Goal: Information Seeking & Learning: Learn about a topic

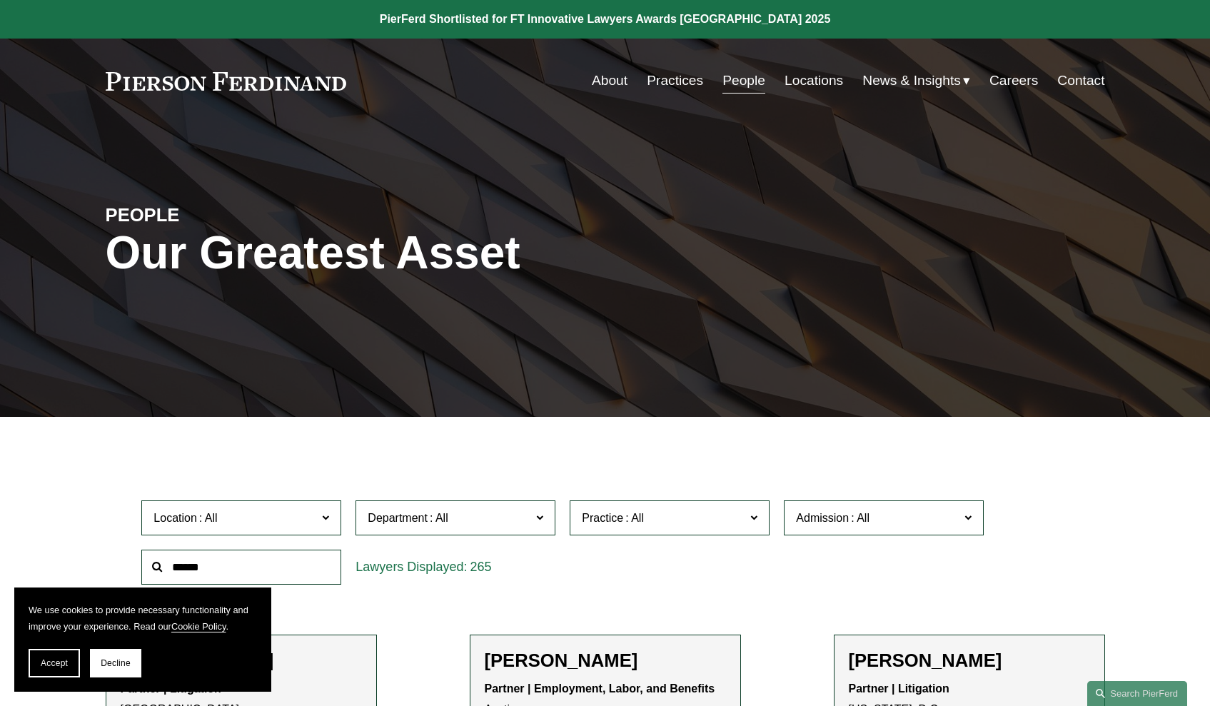
scroll to position [139, 0]
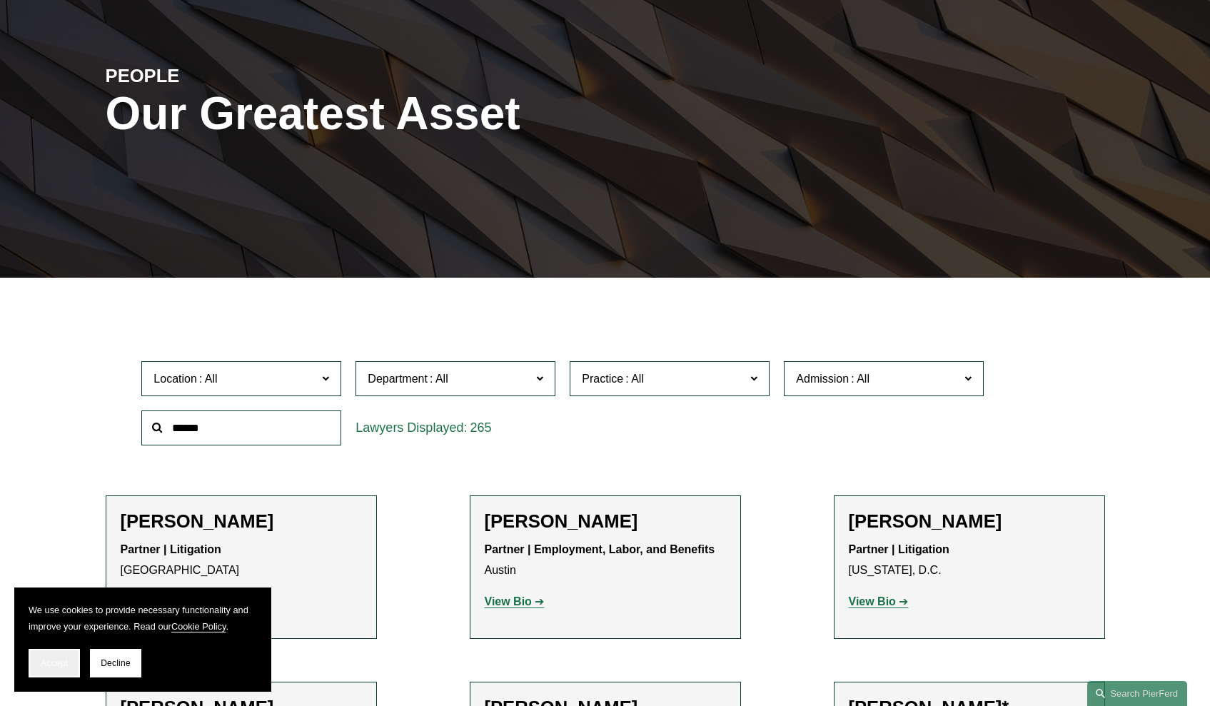
click at [42, 670] on button "Accept" at bounding box center [54, 663] width 51 height 29
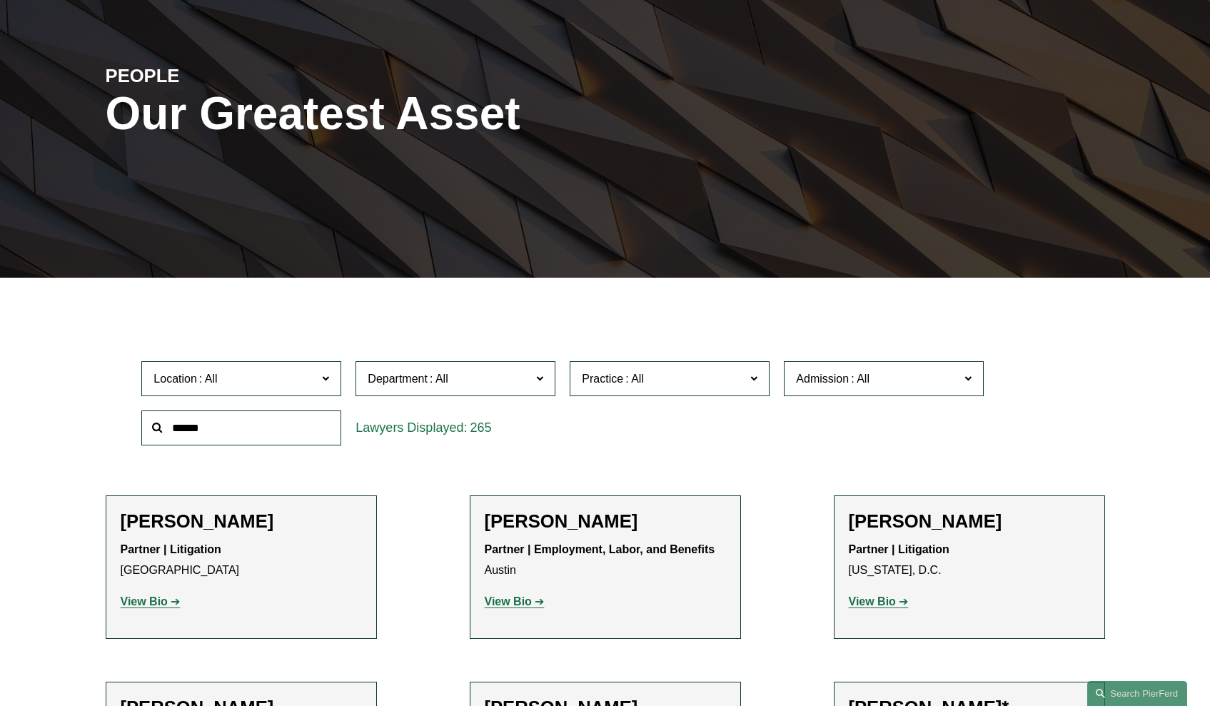
click at [441, 389] on label "Department" at bounding box center [455, 378] width 200 height 35
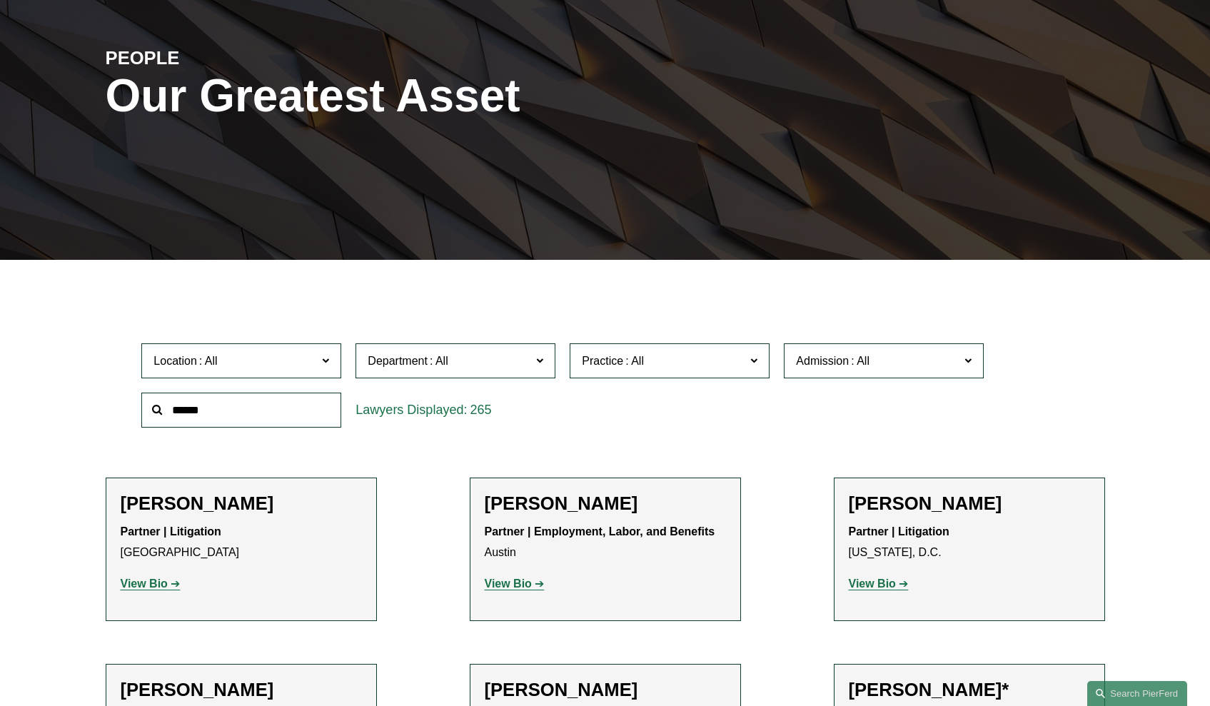
click at [0, 0] on link "Corporate" at bounding box center [0, 0] width 0 height 0
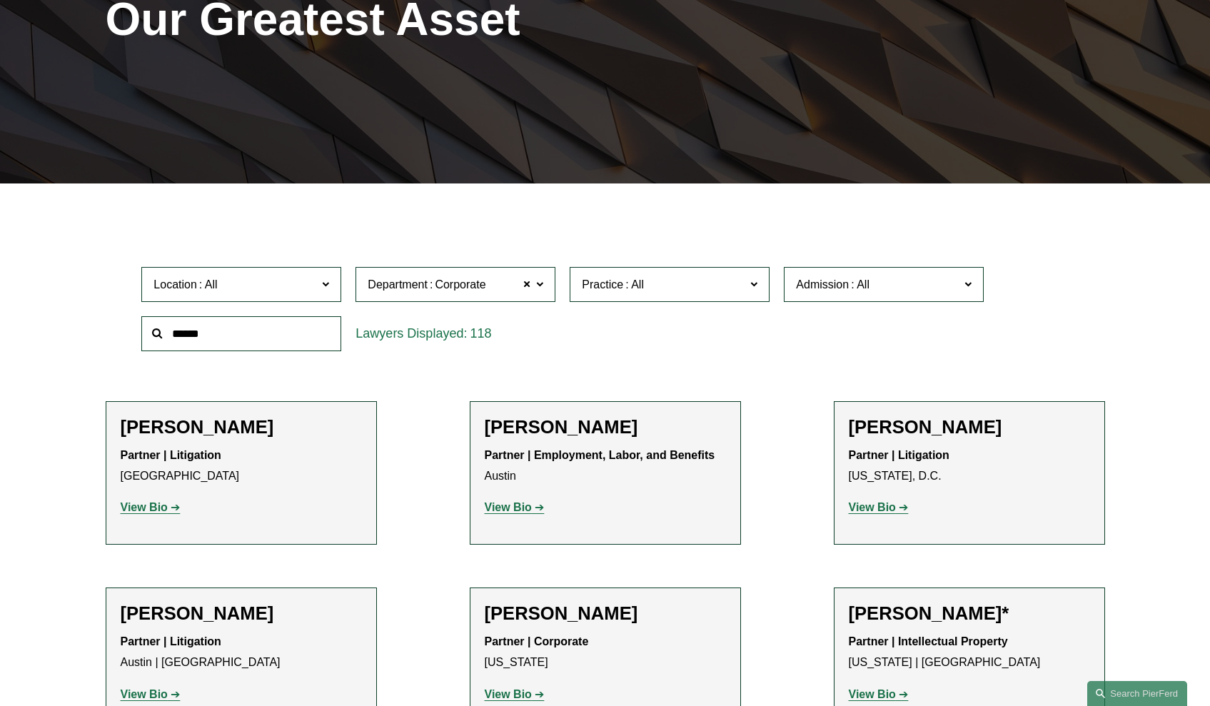
scroll to position [273, 0]
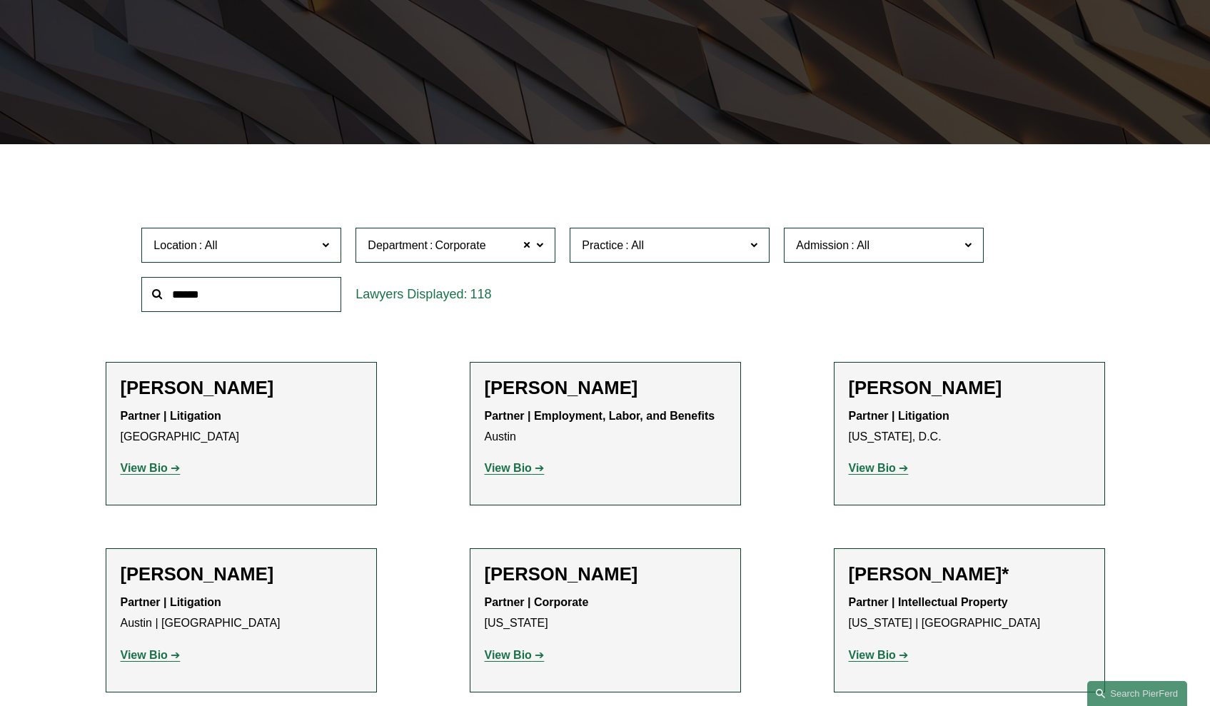
click at [626, 243] on span at bounding box center [634, 245] width 23 height 12
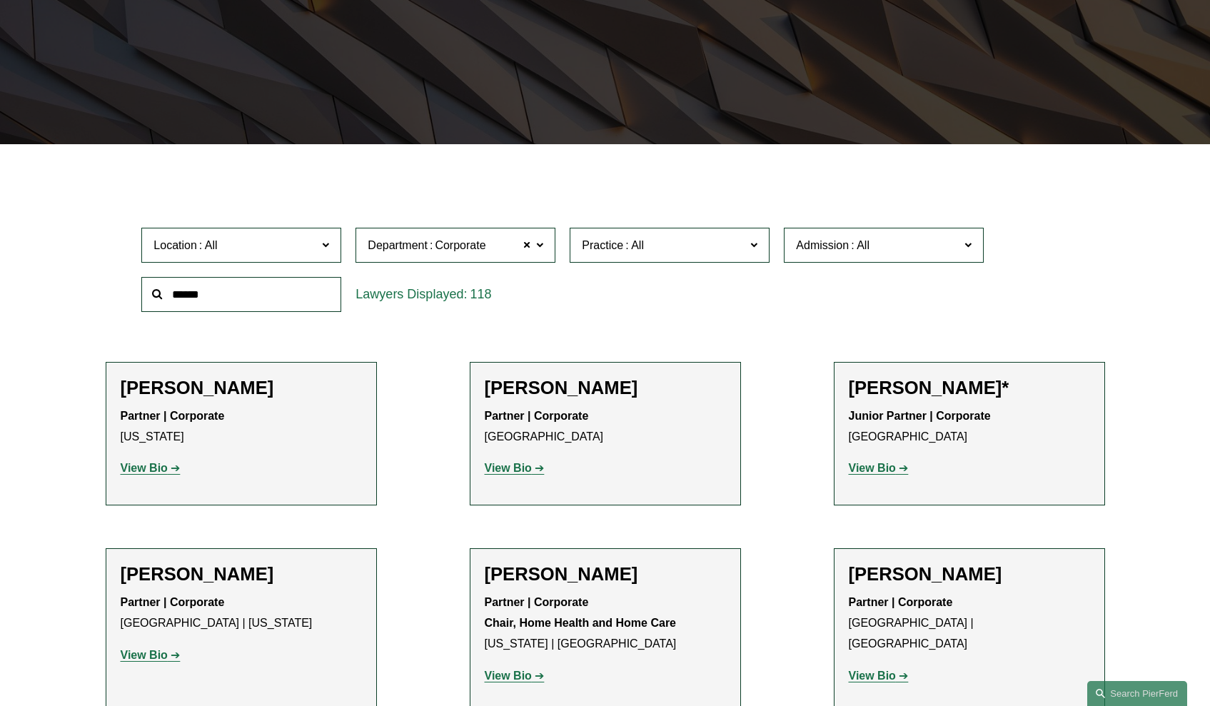
scroll to position [22, 0]
click at [0, 0] on link "Banking and Financial Services" at bounding box center [0, 0] width 0 height 0
click at [838, 234] on label "Admission" at bounding box center [884, 245] width 200 height 35
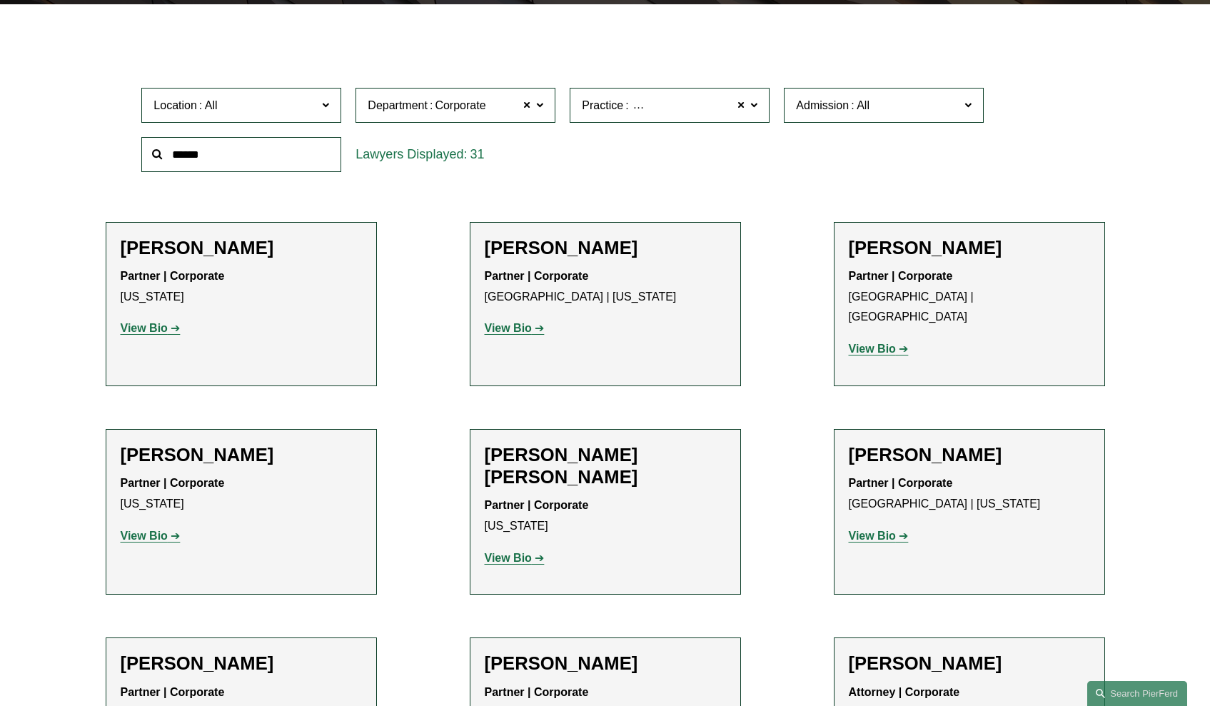
click at [968, 108] on span at bounding box center [967, 105] width 7 height 19
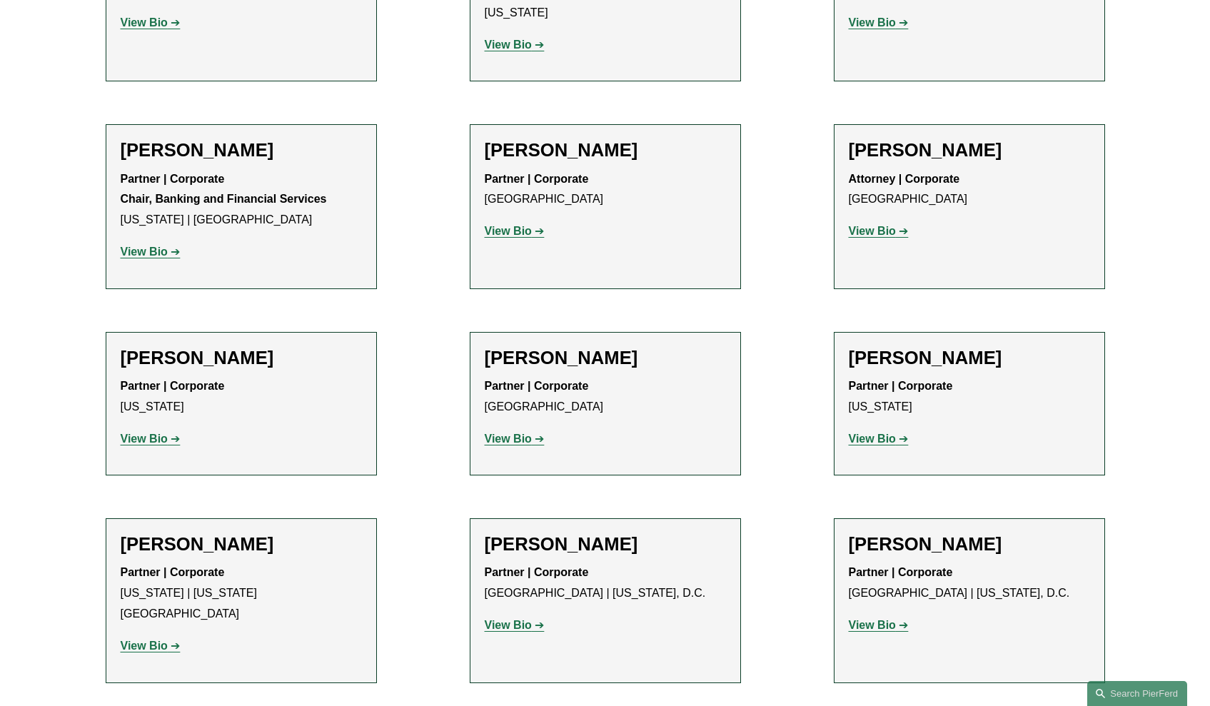
click at [780, 295] on ul "Filter Location All Atlanta Austin Bellevue Boston Charlotte Chicago Cincinnati…" at bounding box center [605, 685] width 1072 height 2321
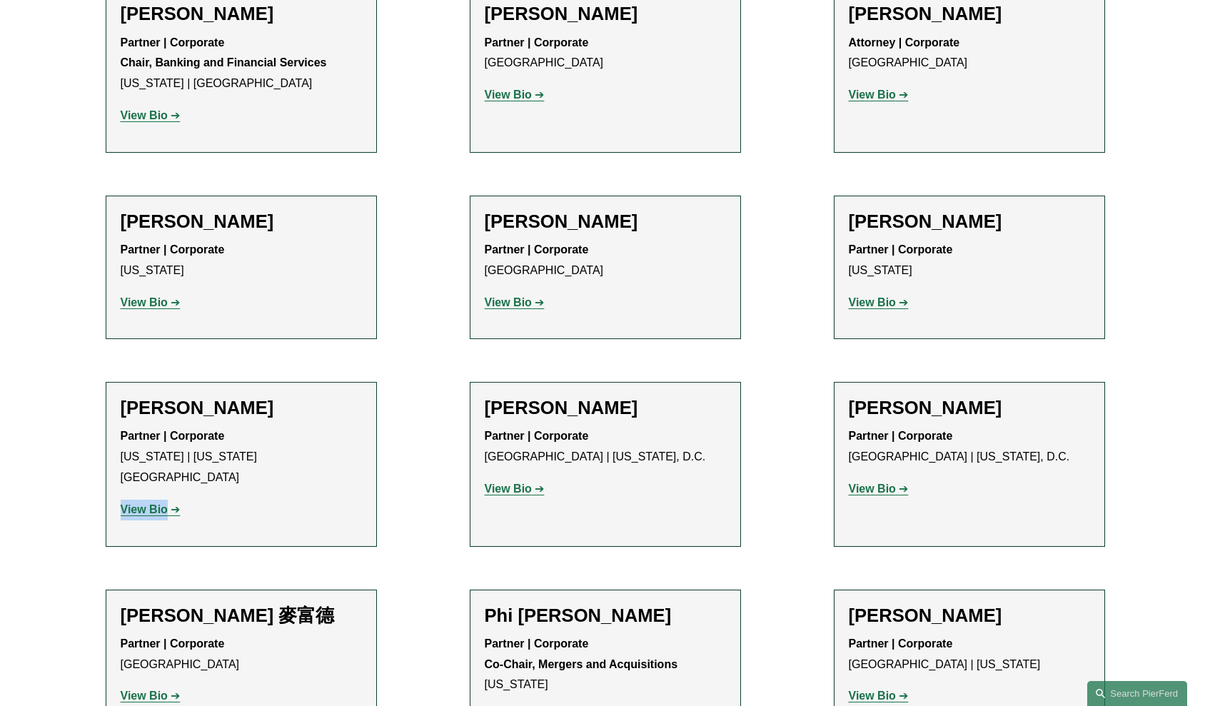
scroll to position [1166, 0]
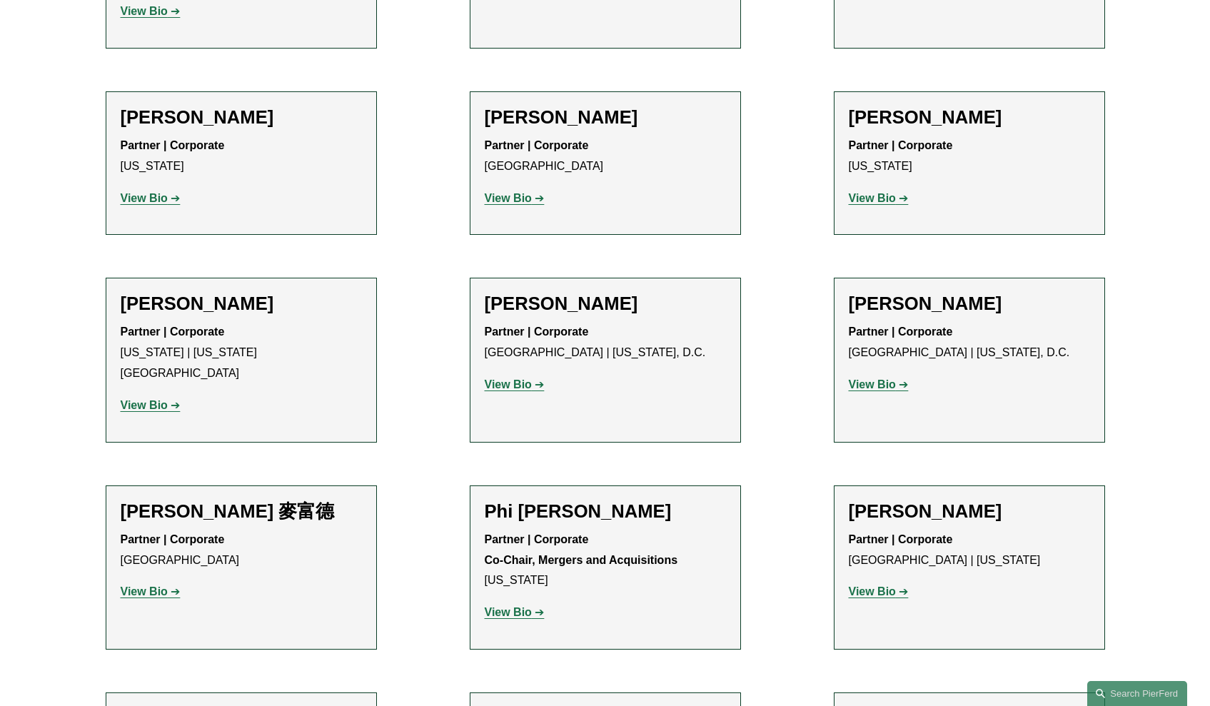
click at [779, 508] on ul "Filter Location All Atlanta Austin Bellevue Boston Charlotte Chicago Cincinnati…" at bounding box center [605, 444] width 1072 height 2321
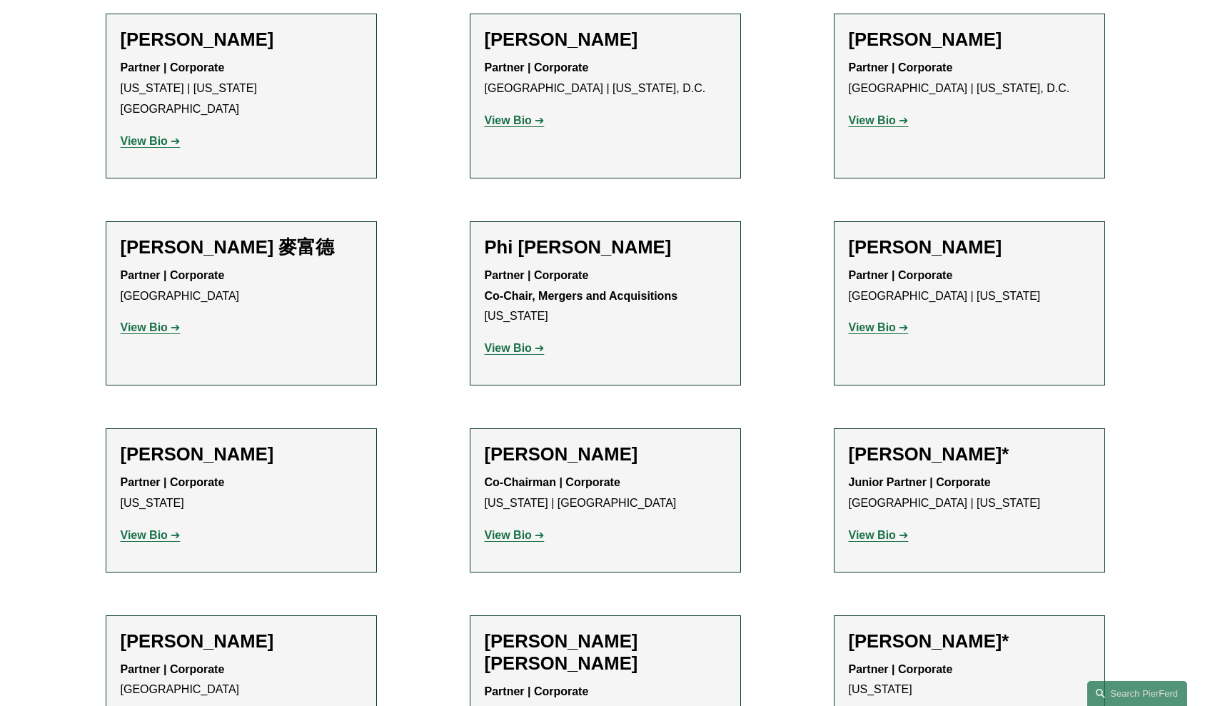
click at [782, 393] on ul "Filter Location All Atlanta Austin Bellevue Boston Charlotte Chicago Cincinnati…" at bounding box center [605, 180] width 1072 height 2321
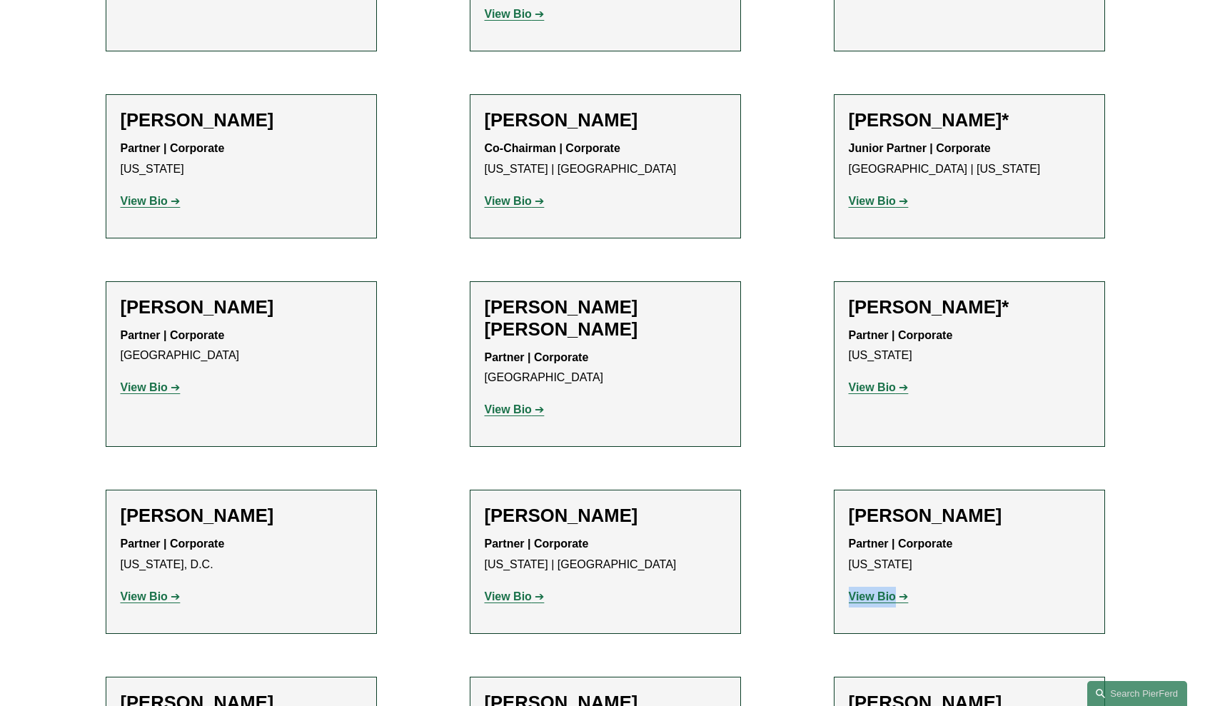
scroll to position [2047, 0]
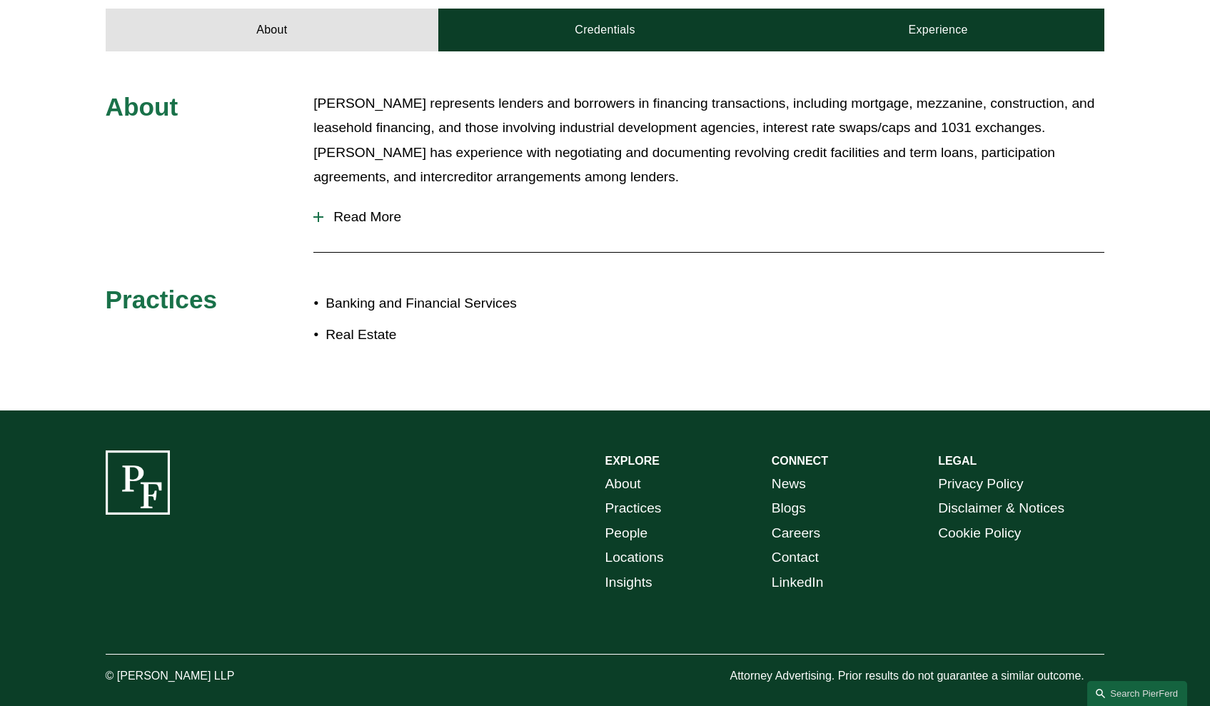
scroll to position [620, 0]
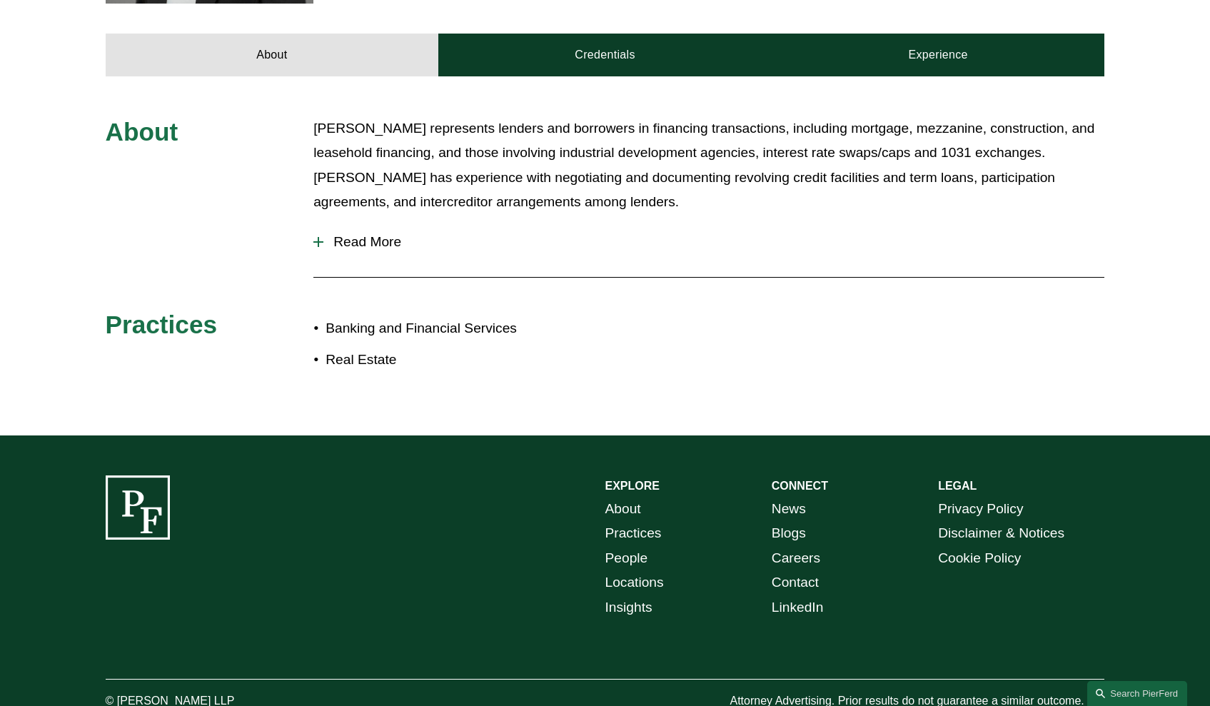
click at [393, 234] on button "Read More" at bounding box center [708, 241] width 791 height 37
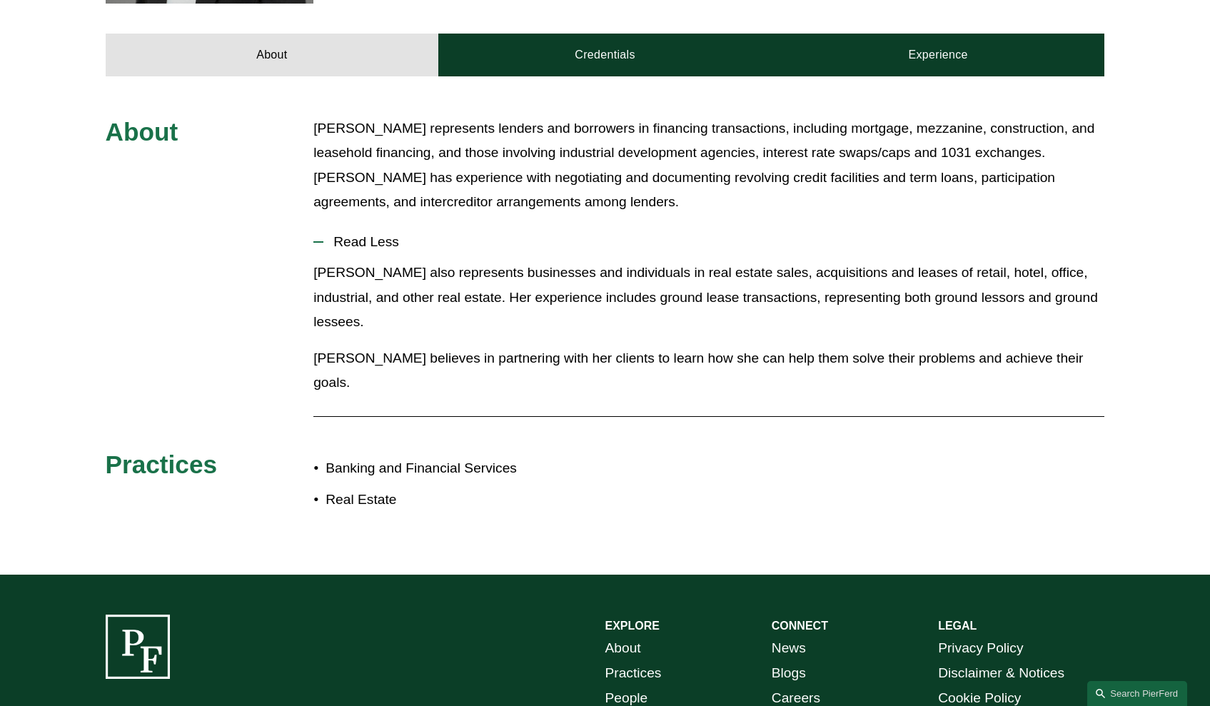
click at [495, 275] on p "Cathy also represents businesses and individuals in real estate sales, acquisit…" at bounding box center [708, 298] width 791 height 74
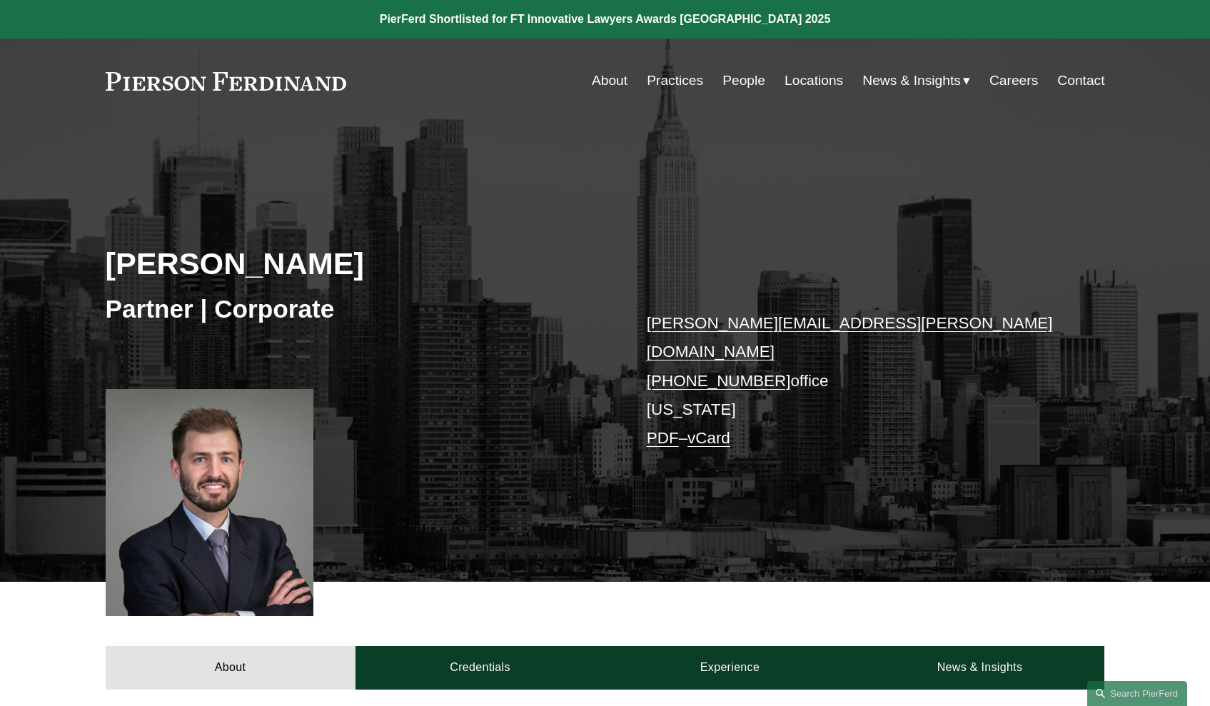
scroll to position [487, 0]
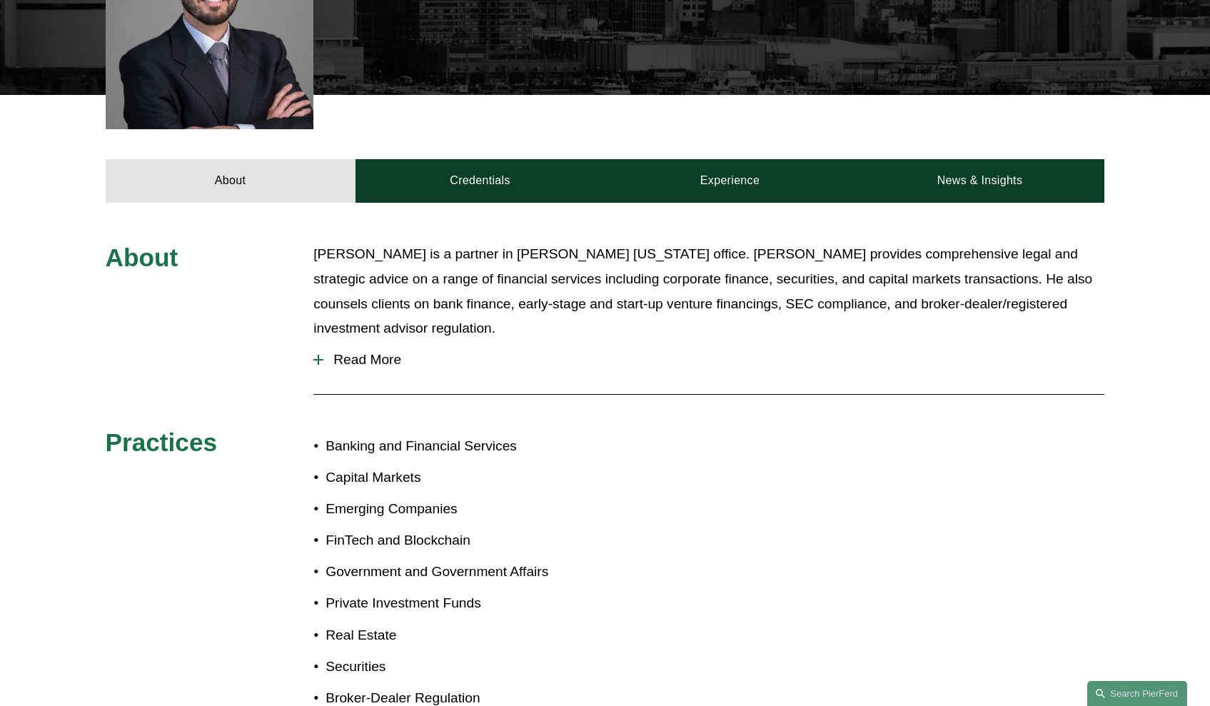
click at [363, 360] on button "Read More" at bounding box center [708, 359] width 791 height 37
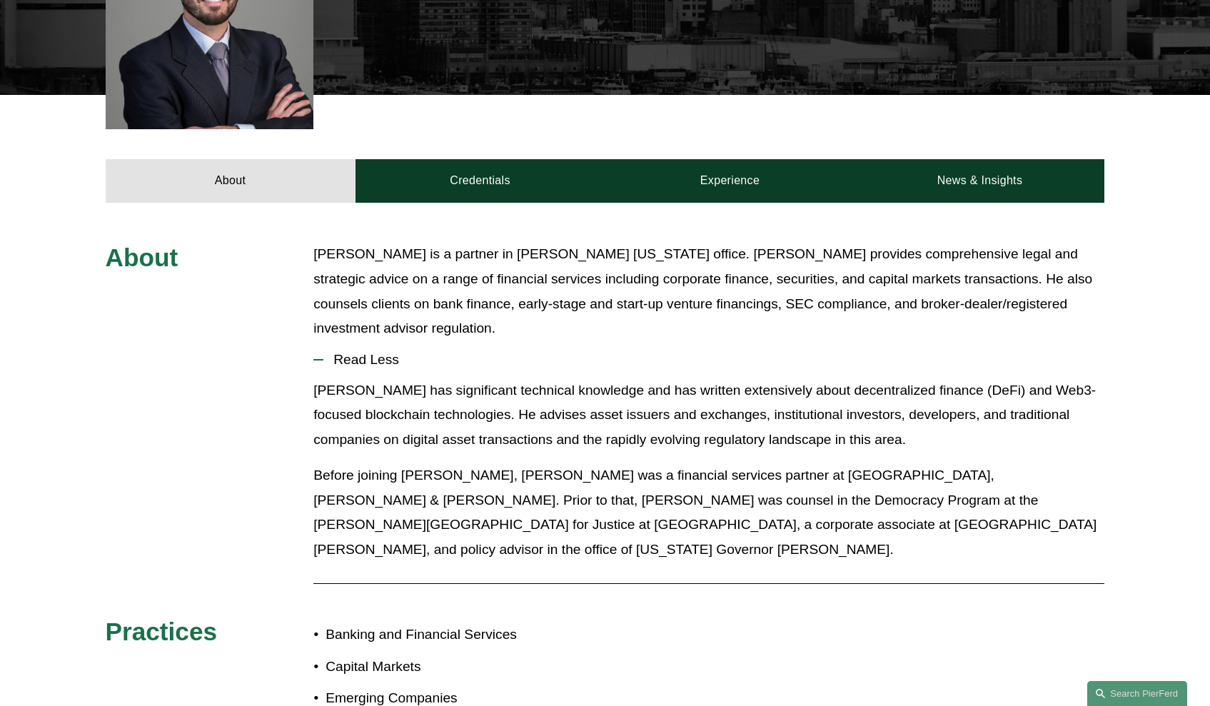
click at [656, 398] on p "Ben has significant technical knowledge and has written extensively about decen…" at bounding box center [708, 415] width 791 height 74
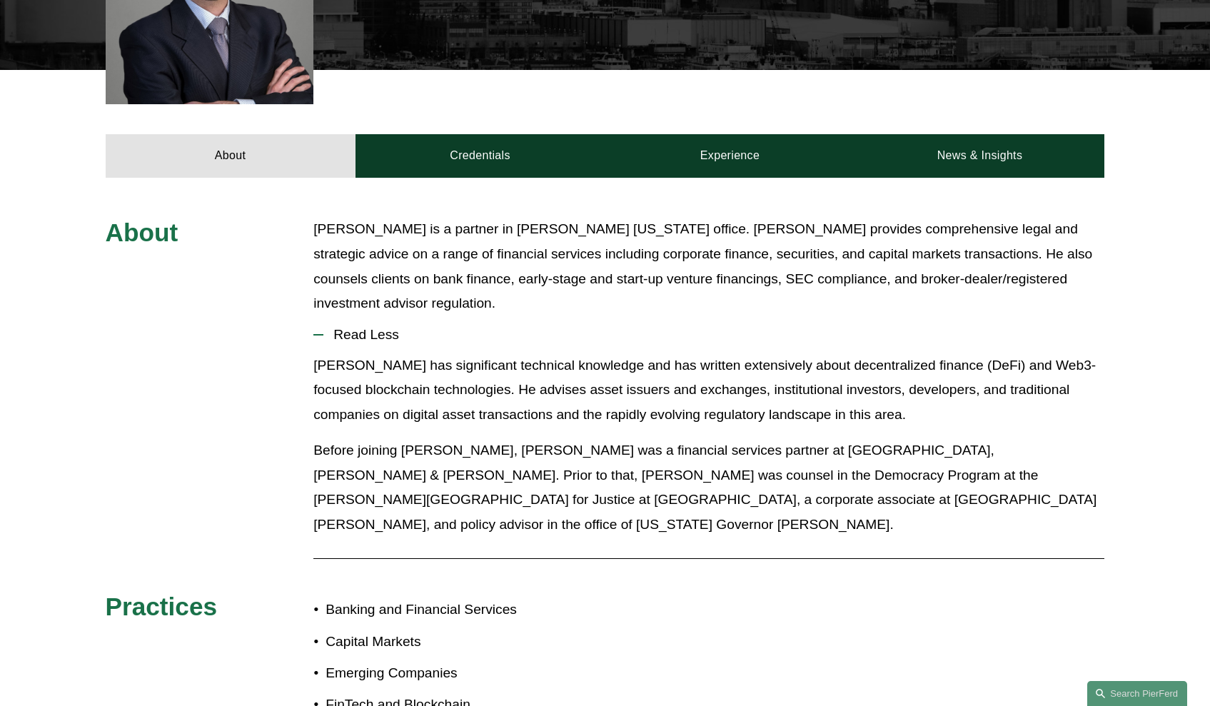
scroll to position [581, 0]
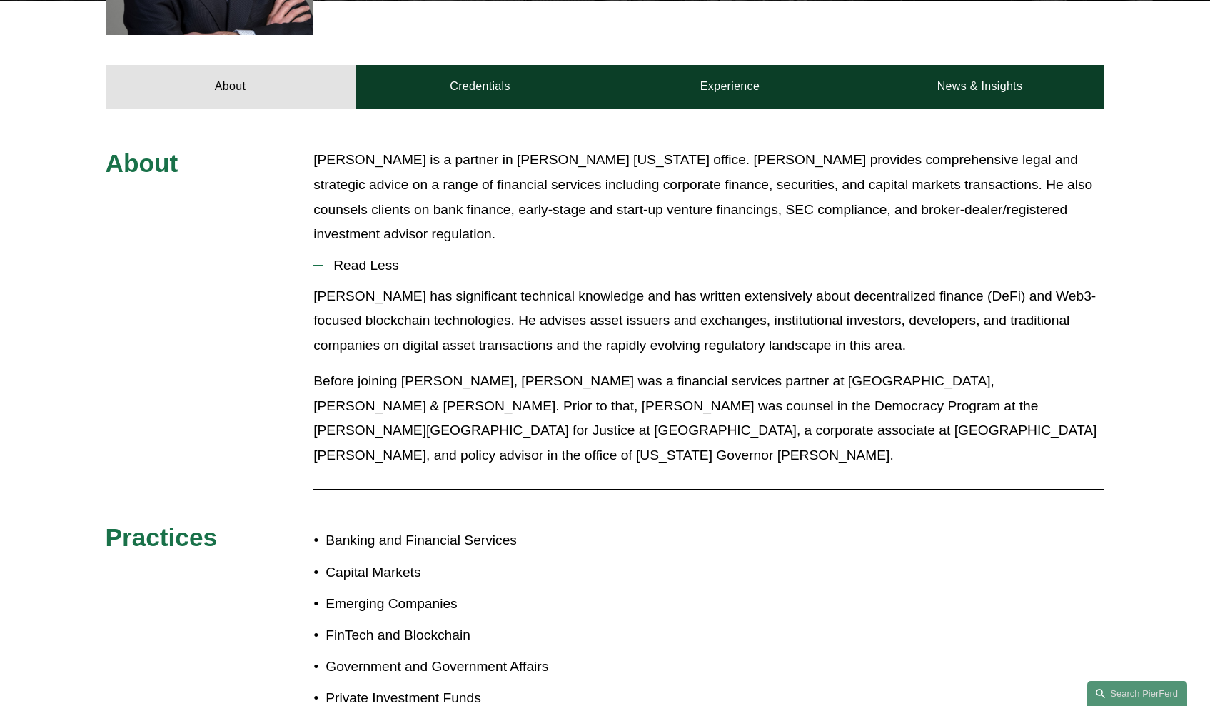
click at [704, 427] on div "Ben has significant technical knowledge and has written extensively about decen…" at bounding box center [708, 381] width 791 height 195
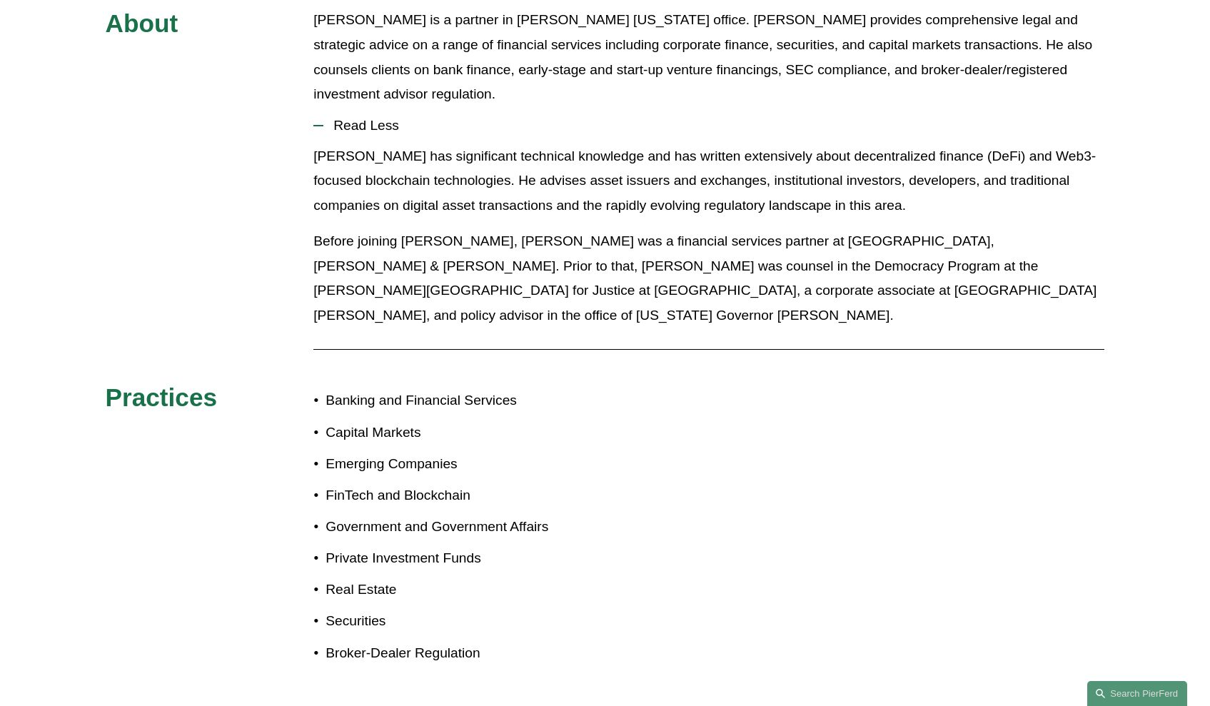
scroll to position [841, 0]
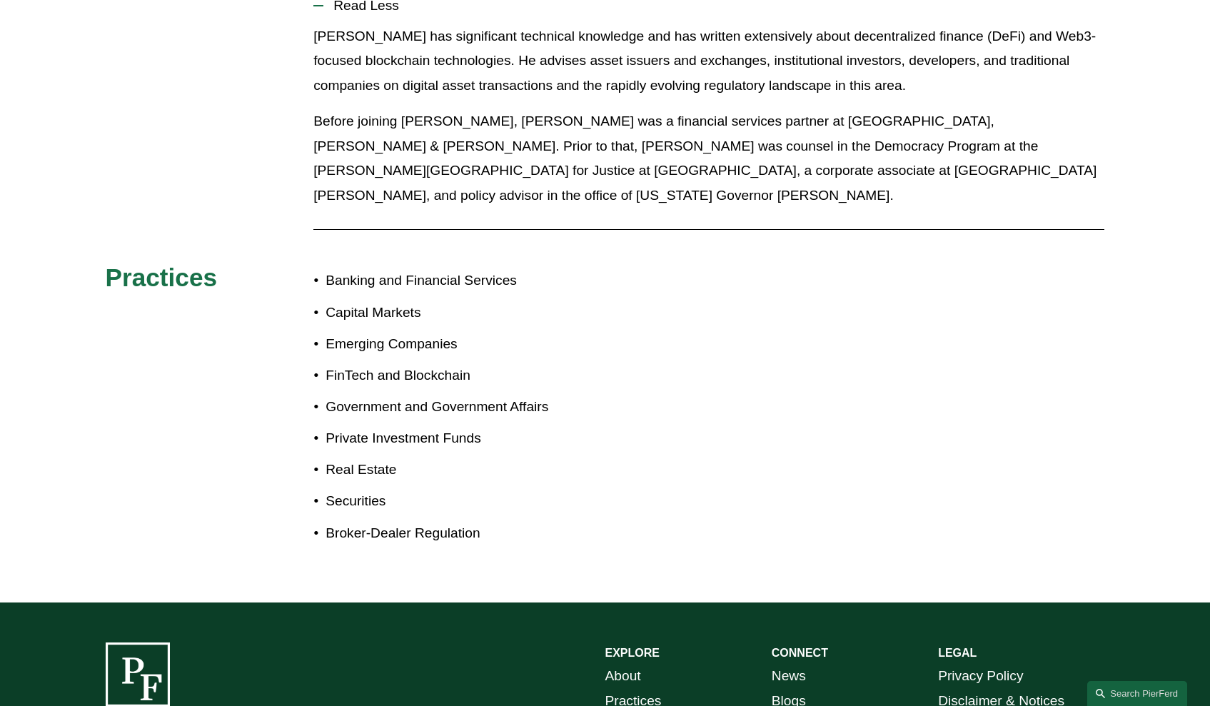
click at [704, 427] on div "About Benjamin Brickner is a partner in Pierson Ferdinand’s New York office. Be…" at bounding box center [605, 225] width 1210 height 675
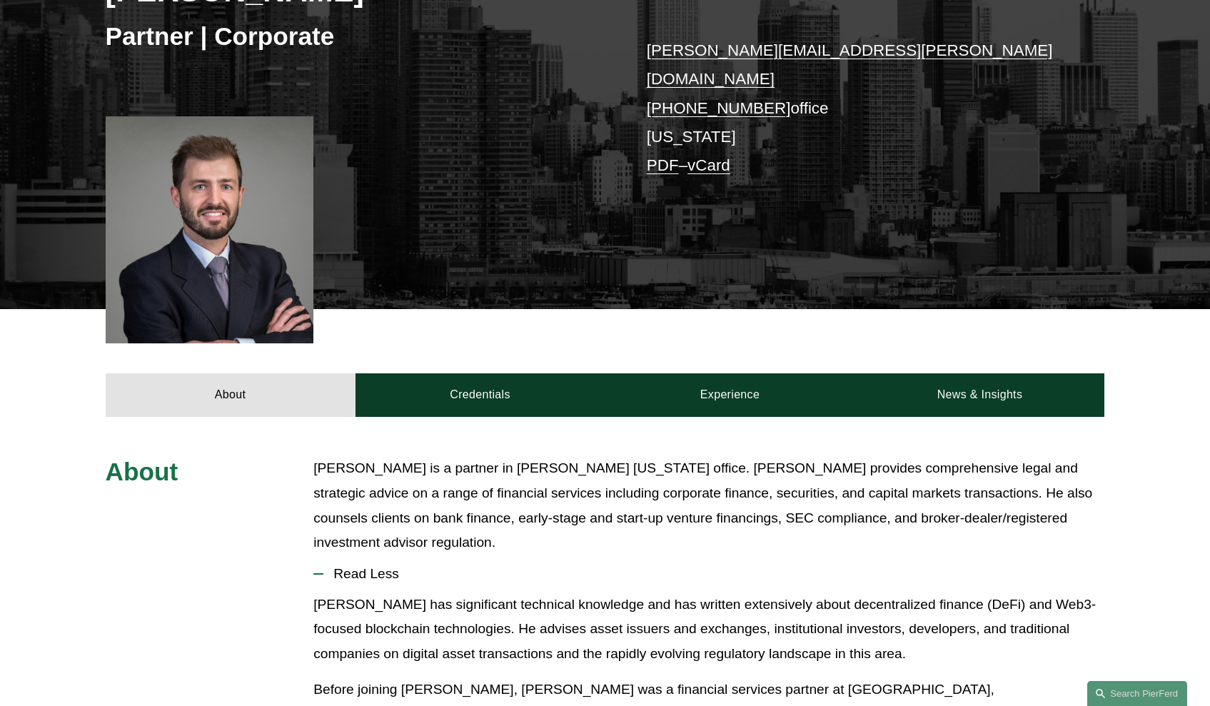
scroll to position [248, 0]
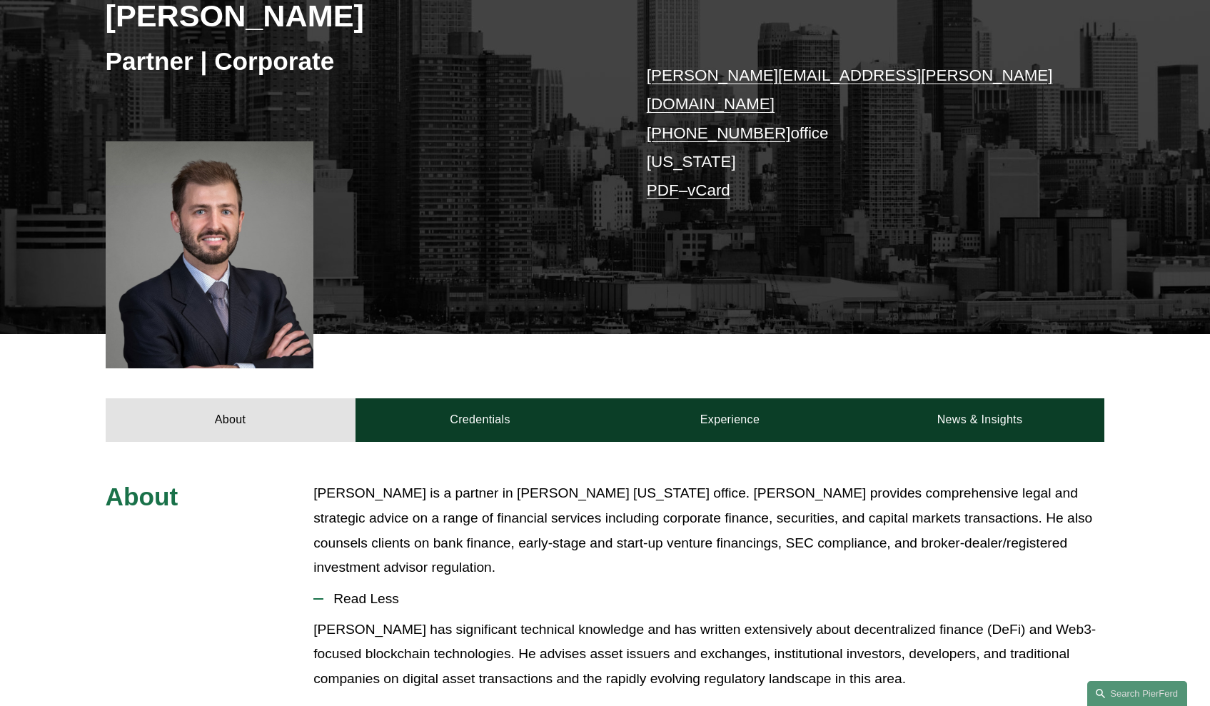
click at [701, 529] on p "[PERSON_NAME] is a partner in [PERSON_NAME] [US_STATE] office. [PERSON_NAME] pr…" at bounding box center [708, 530] width 791 height 99
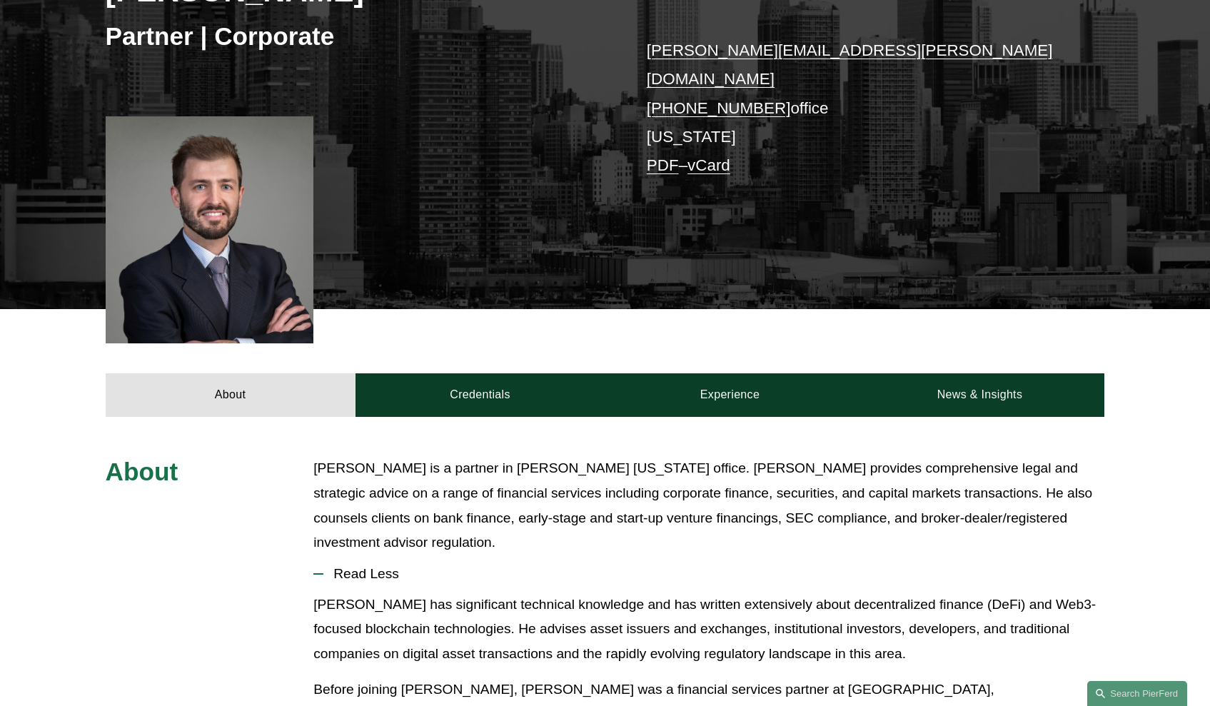
click at [797, 515] on p "[PERSON_NAME] is a partner in [PERSON_NAME] [US_STATE] office. [PERSON_NAME] pr…" at bounding box center [708, 505] width 791 height 99
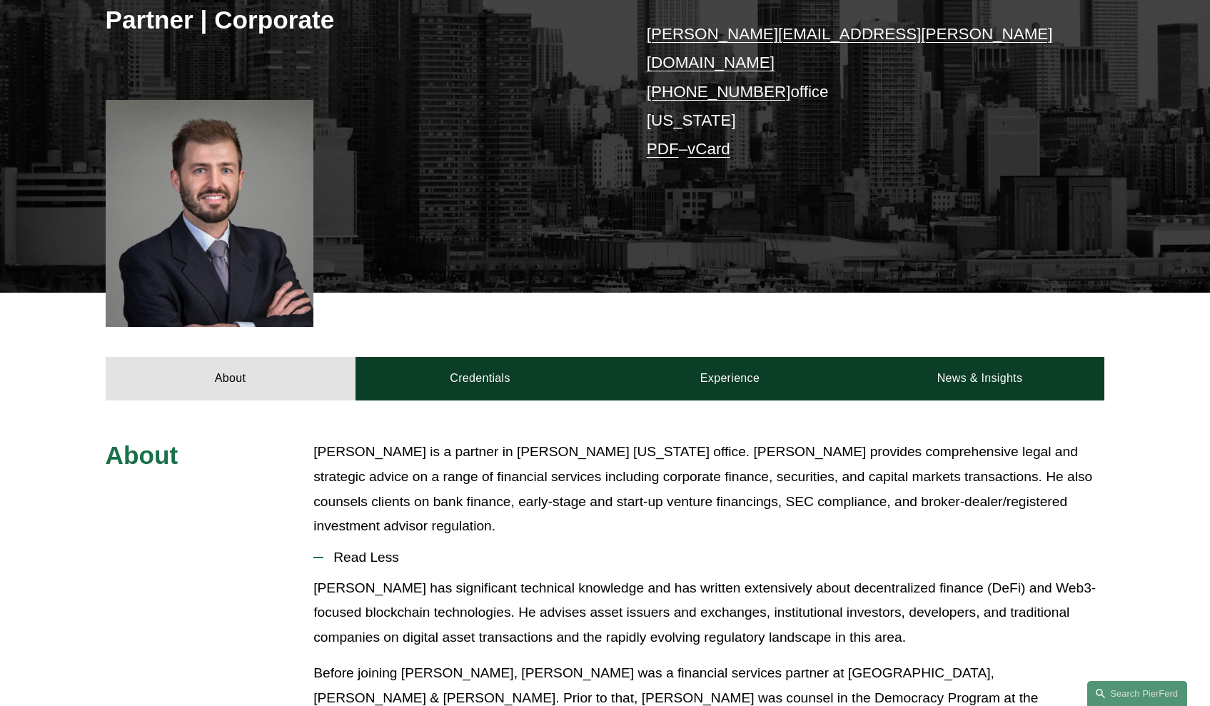
click at [652, 496] on p "[PERSON_NAME] is a partner in [PERSON_NAME] [US_STATE] office. [PERSON_NAME] pr…" at bounding box center [708, 489] width 791 height 99
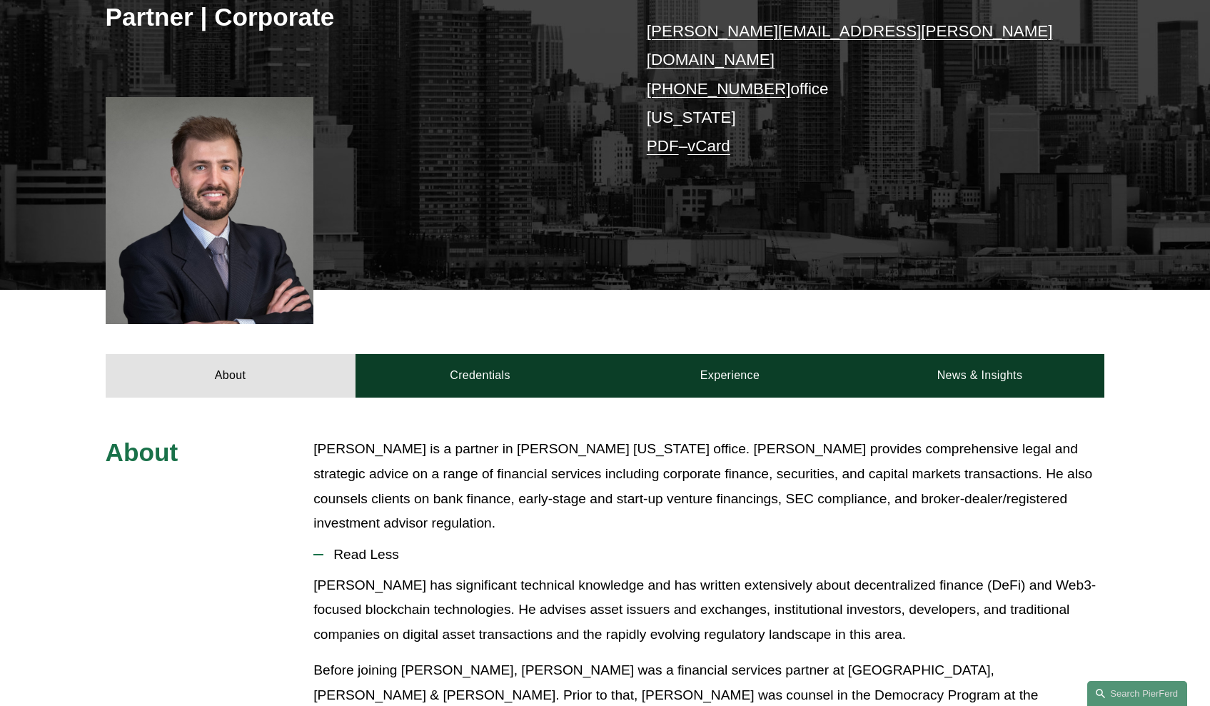
click at [734, 604] on p "[PERSON_NAME] has significant technical knowledge and has written extensively a…" at bounding box center [708, 610] width 791 height 74
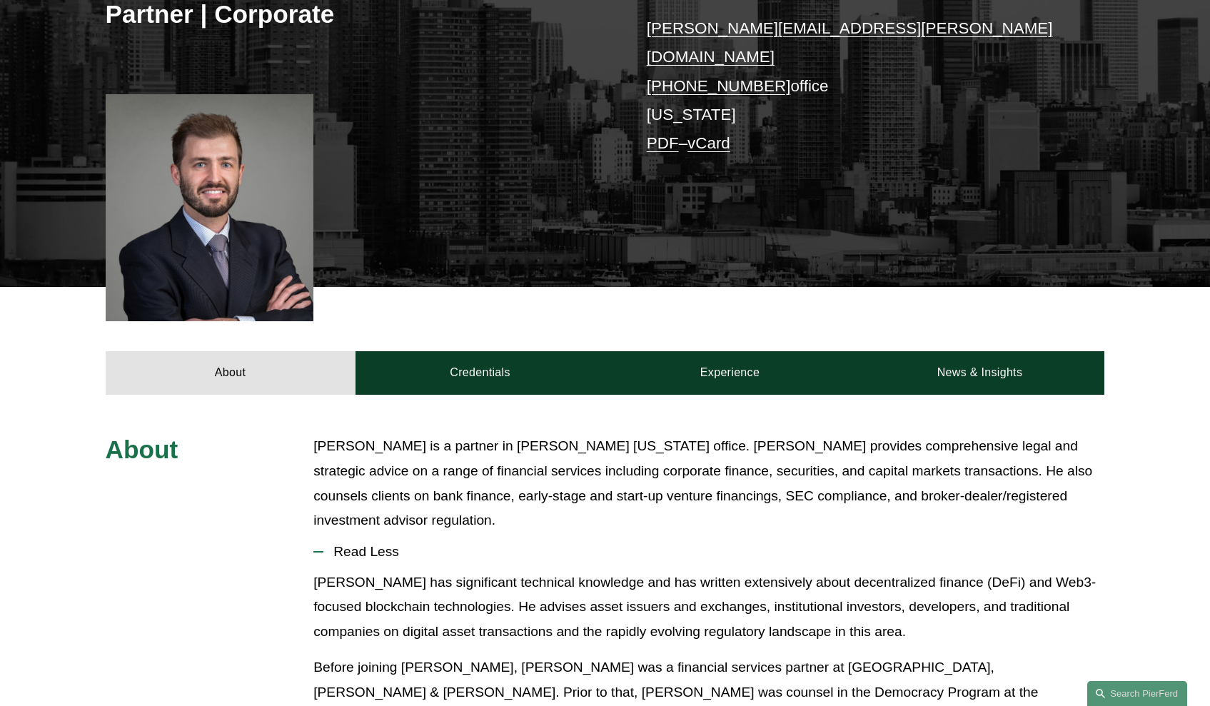
scroll to position [307, 0]
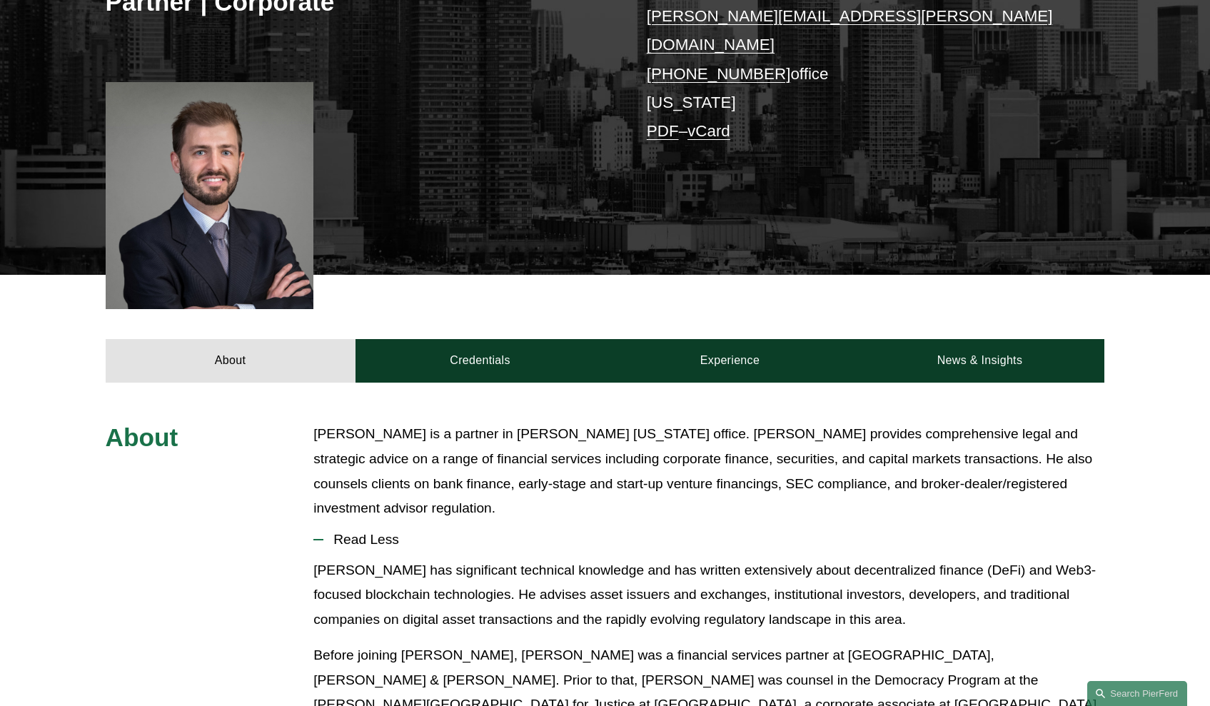
click at [729, 532] on span "Read Less" at bounding box center [713, 540] width 781 height 16
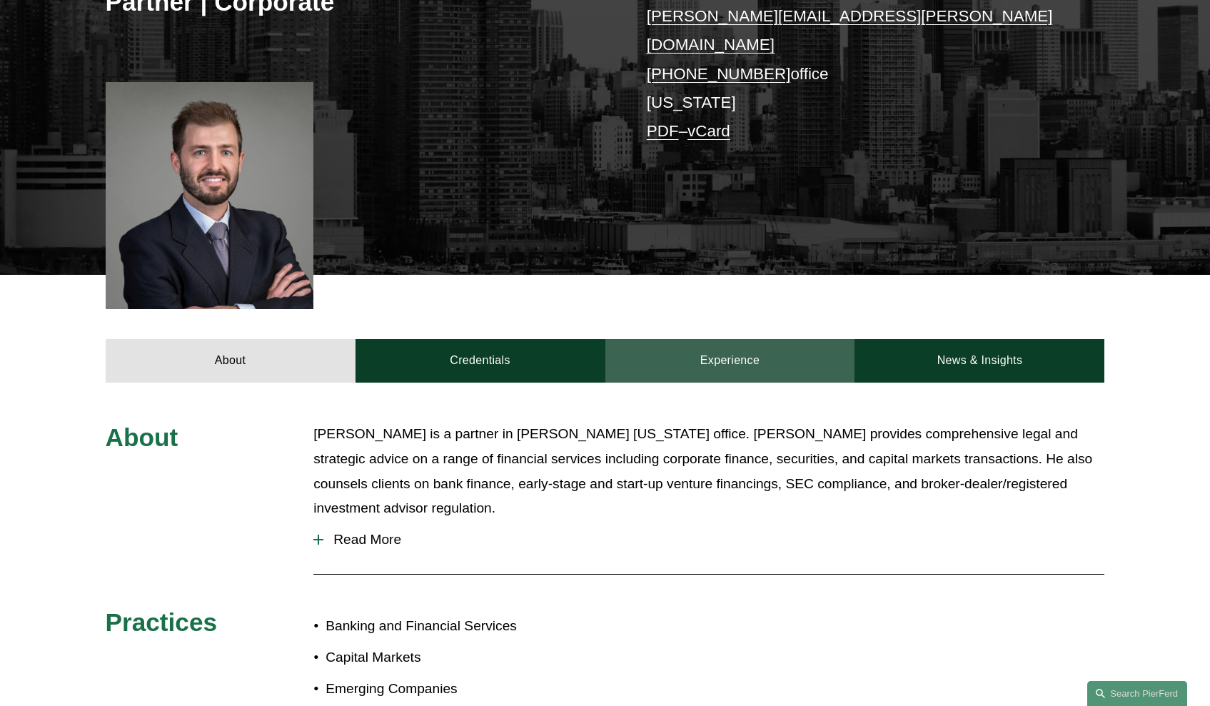
click at [718, 350] on link "Experience" at bounding box center [730, 360] width 250 height 43
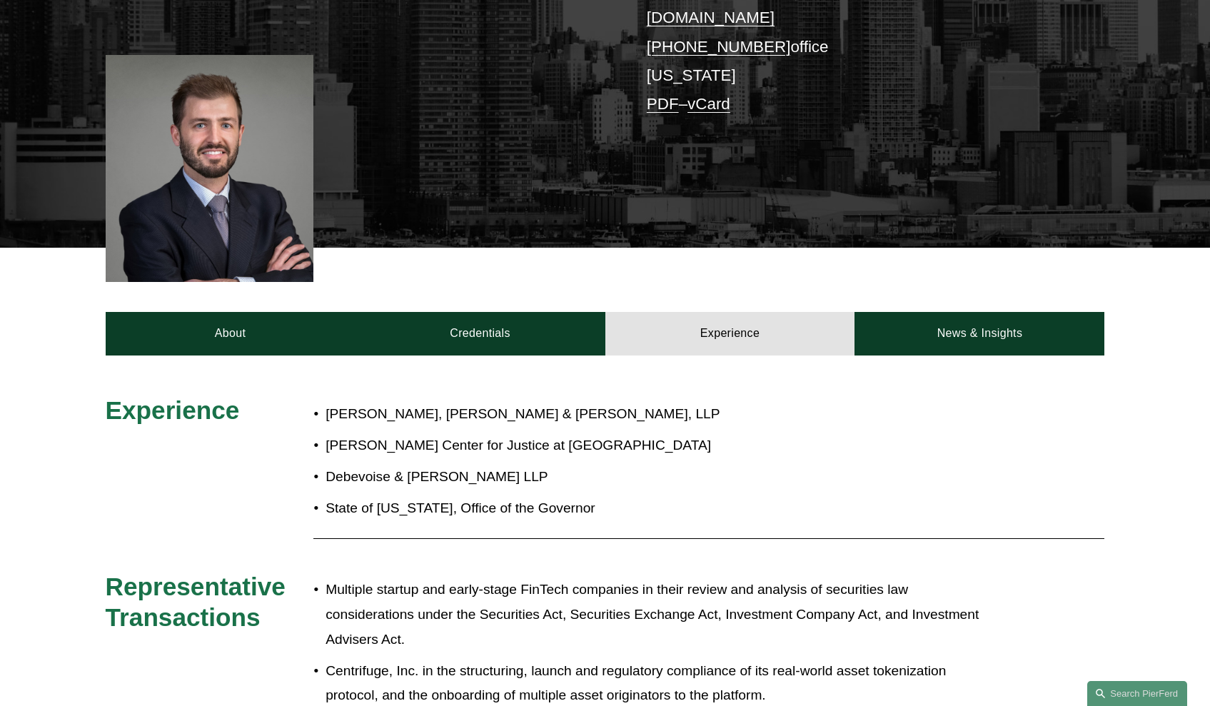
scroll to position [414, 0]
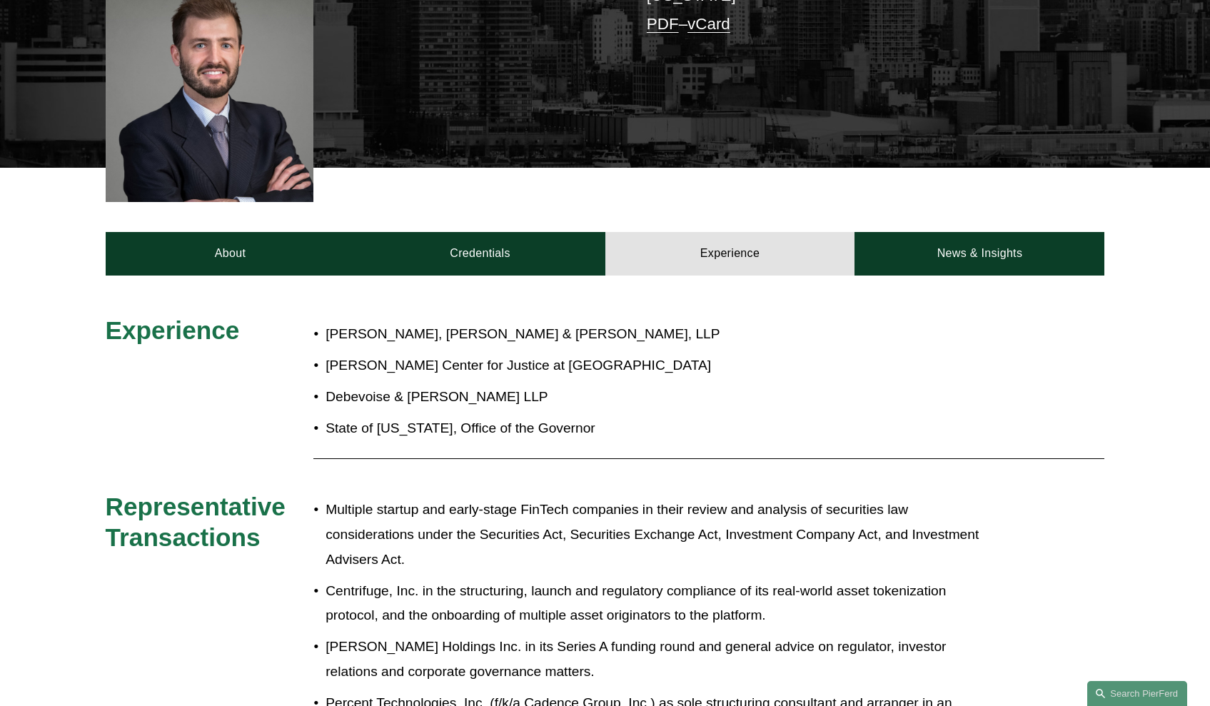
click at [603, 498] on p "Multiple startup and early-stage FinTech companies in their review and analysis…" at bounding box center [653, 535] width 654 height 74
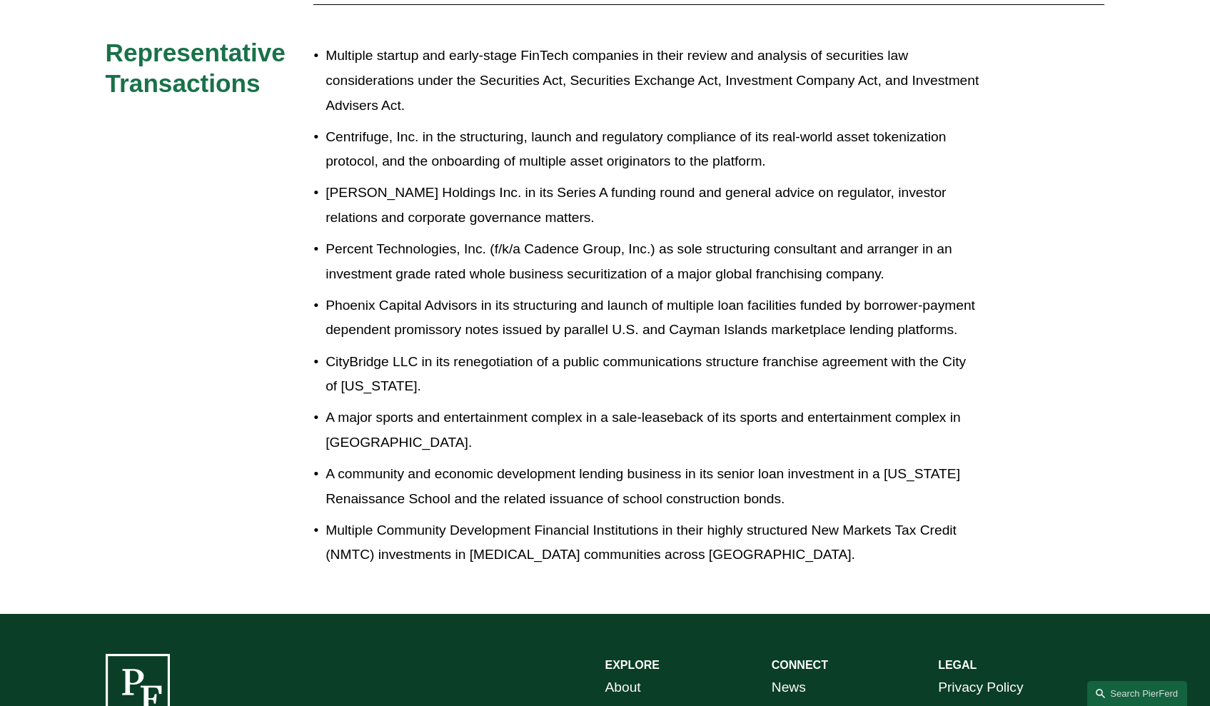
click at [575, 438] on p "A major sports and entertainment complex in a sale-leaseback of its sports and …" at bounding box center [653, 429] width 654 height 49
click at [591, 429] on p "A major sports and entertainment complex in a sale-leaseback of its sports and …" at bounding box center [653, 429] width 654 height 49
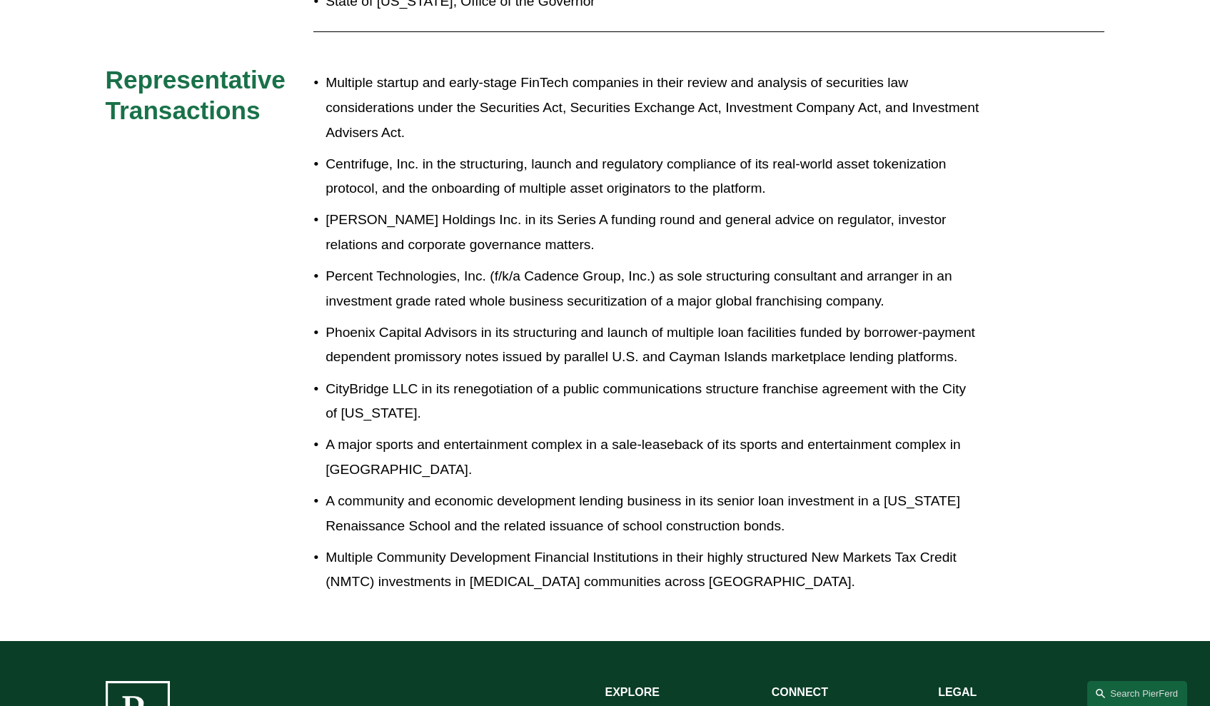
scroll to position [761, 0]
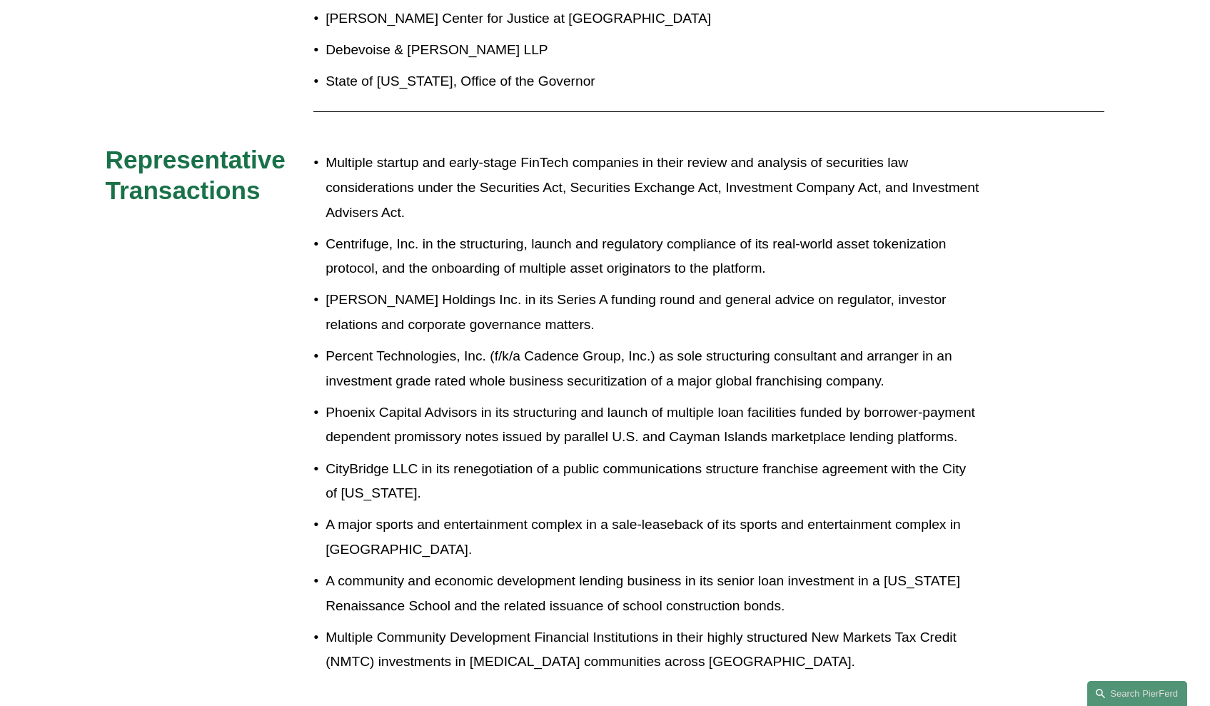
click at [591, 429] on p "Phoenix Capital Advisors in its structuring and launch of multiple loan facilit…" at bounding box center [653, 424] width 654 height 49
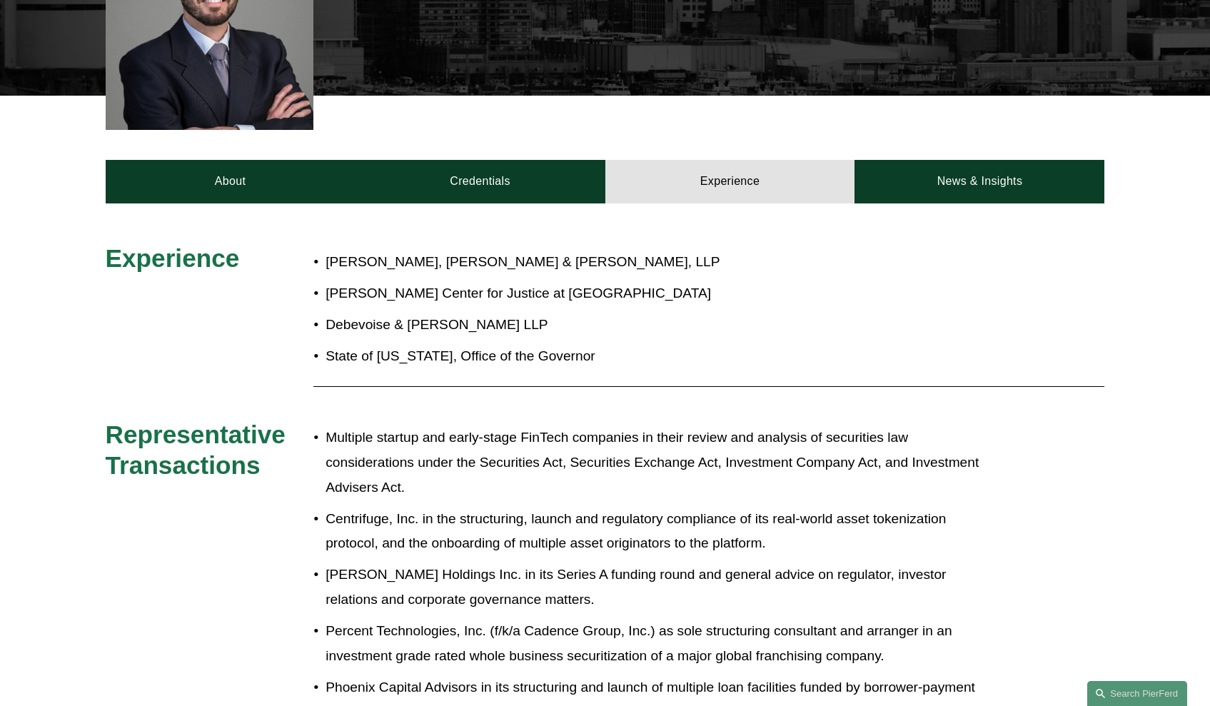
scroll to position [459, 0]
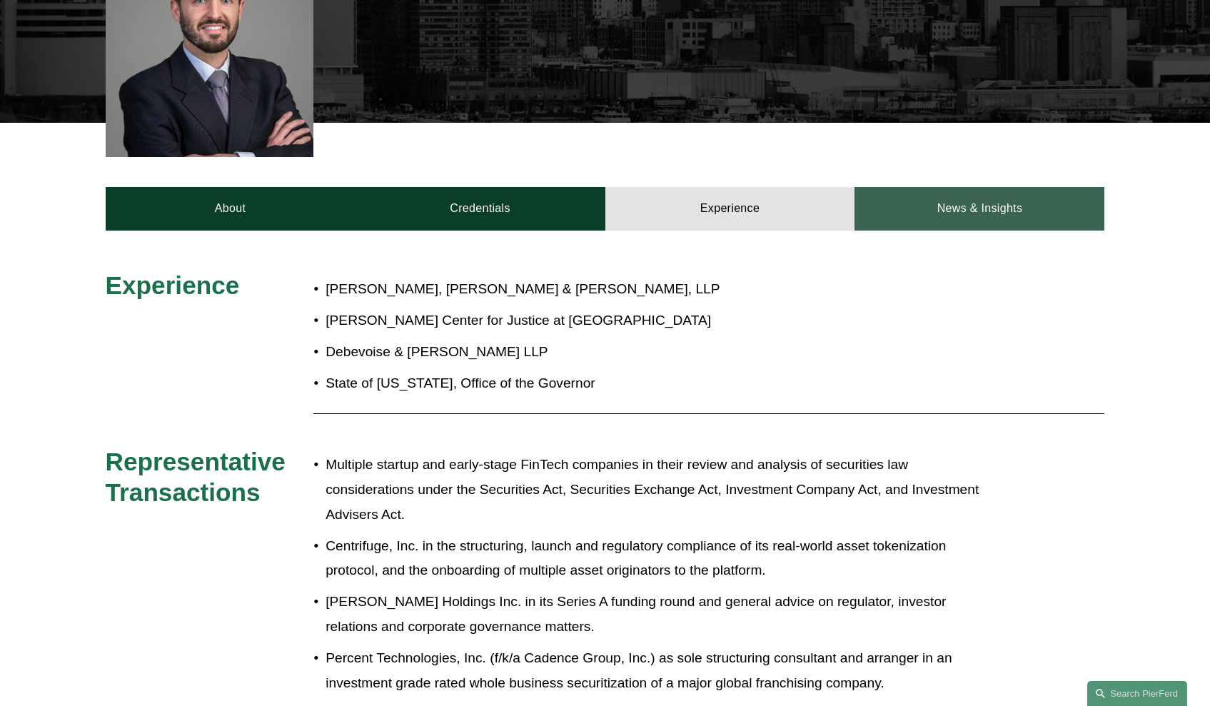
click at [935, 210] on link "News & Insights" at bounding box center [979, 208] width 250 height 43
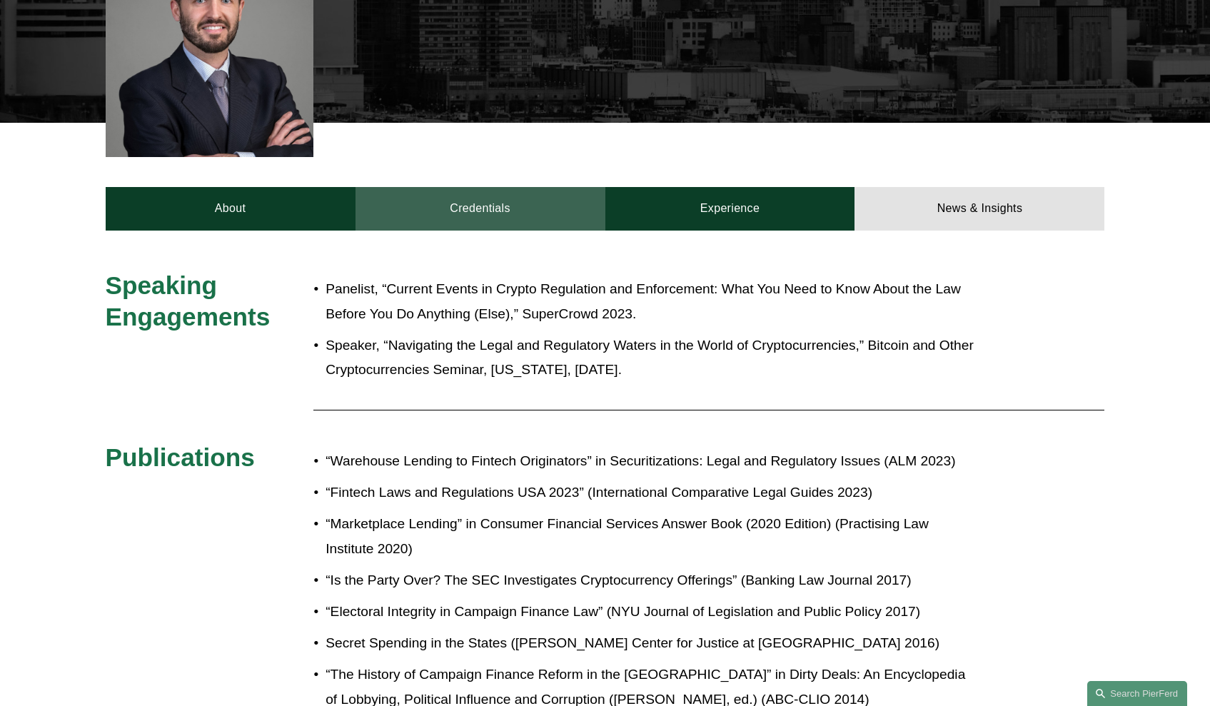
click at [490, 210] on link "Credentials" at bounding box center [480, 208] width 250 height 43
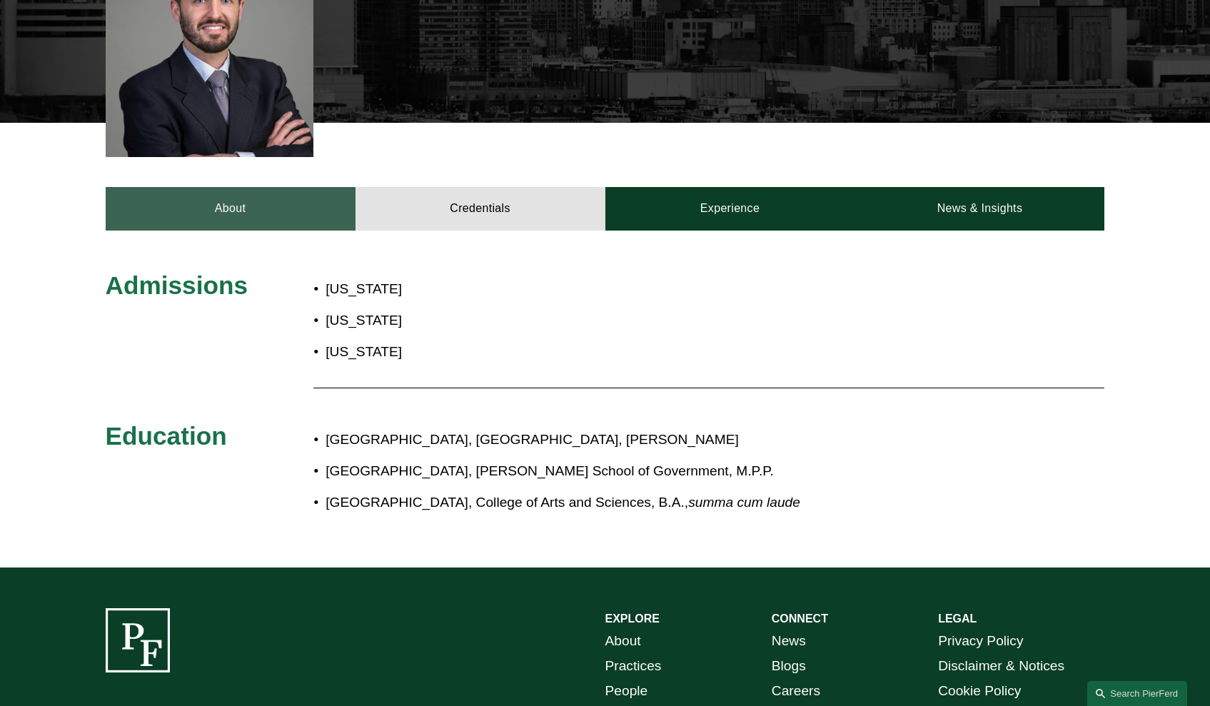
click at [254, 211] on link "About" at bounding box center [231, 208] width 250 height 43
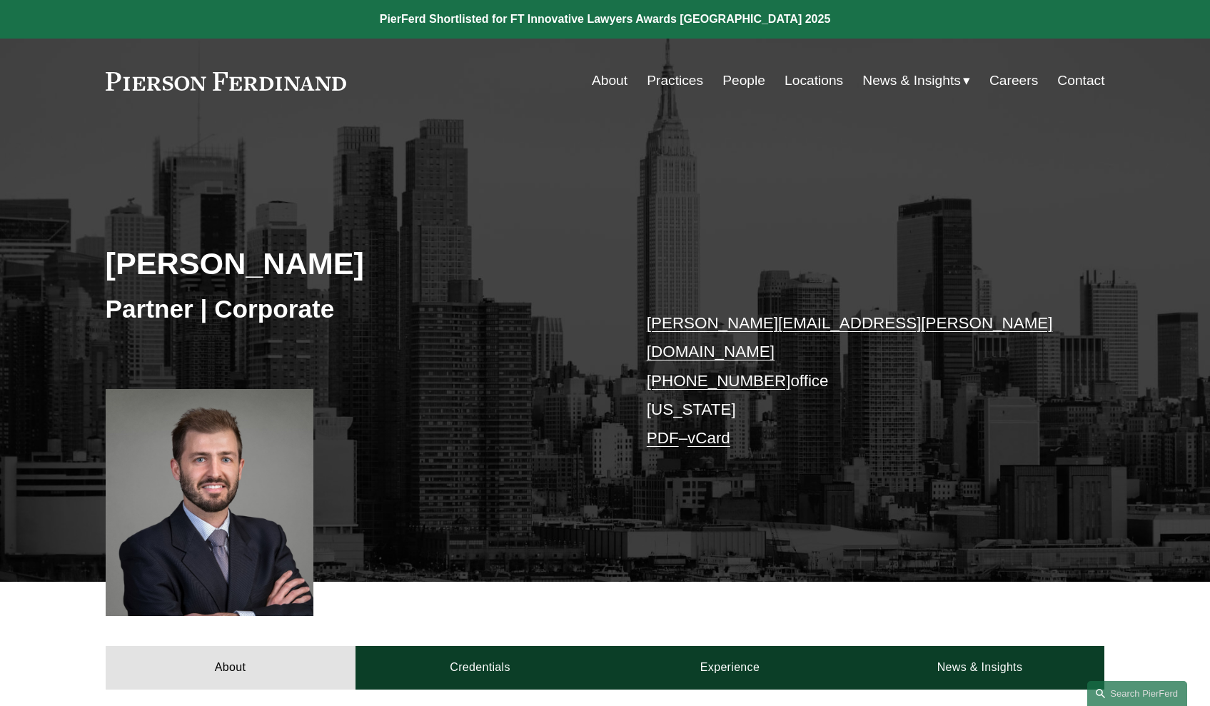
scroll to position [253, 0]
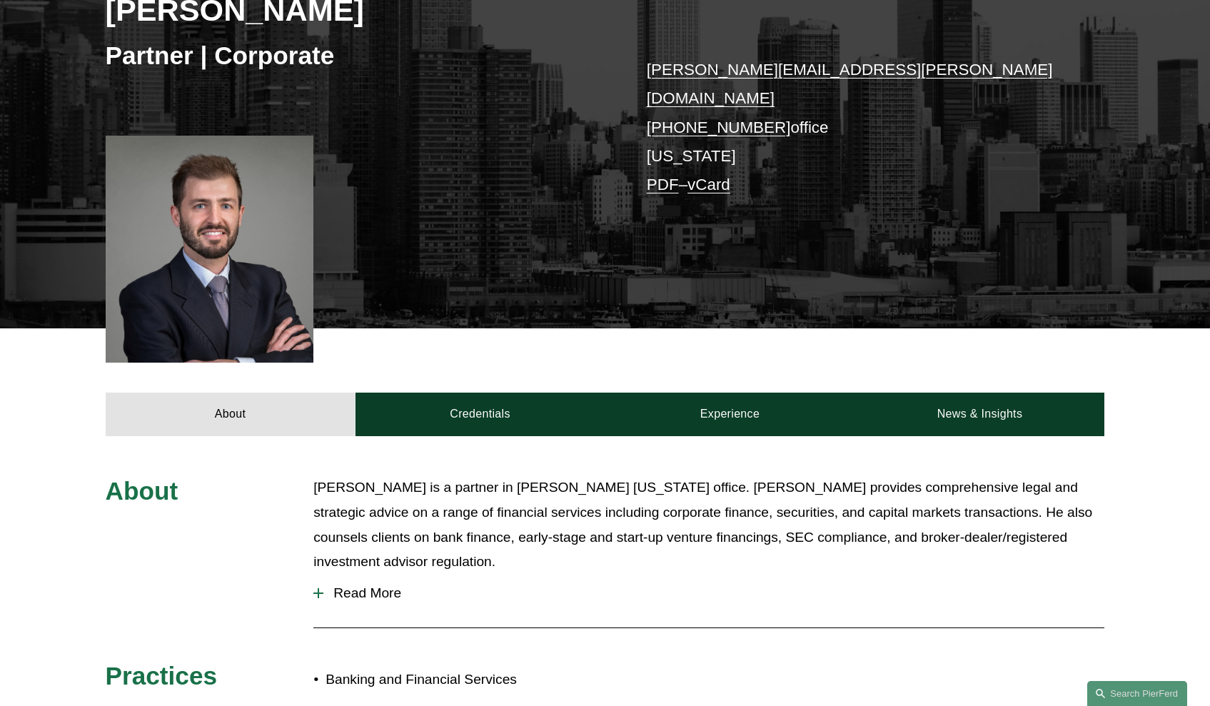
click at [670, 176] on link "PDF" at bounding box center [663, 185] width 32 height 18
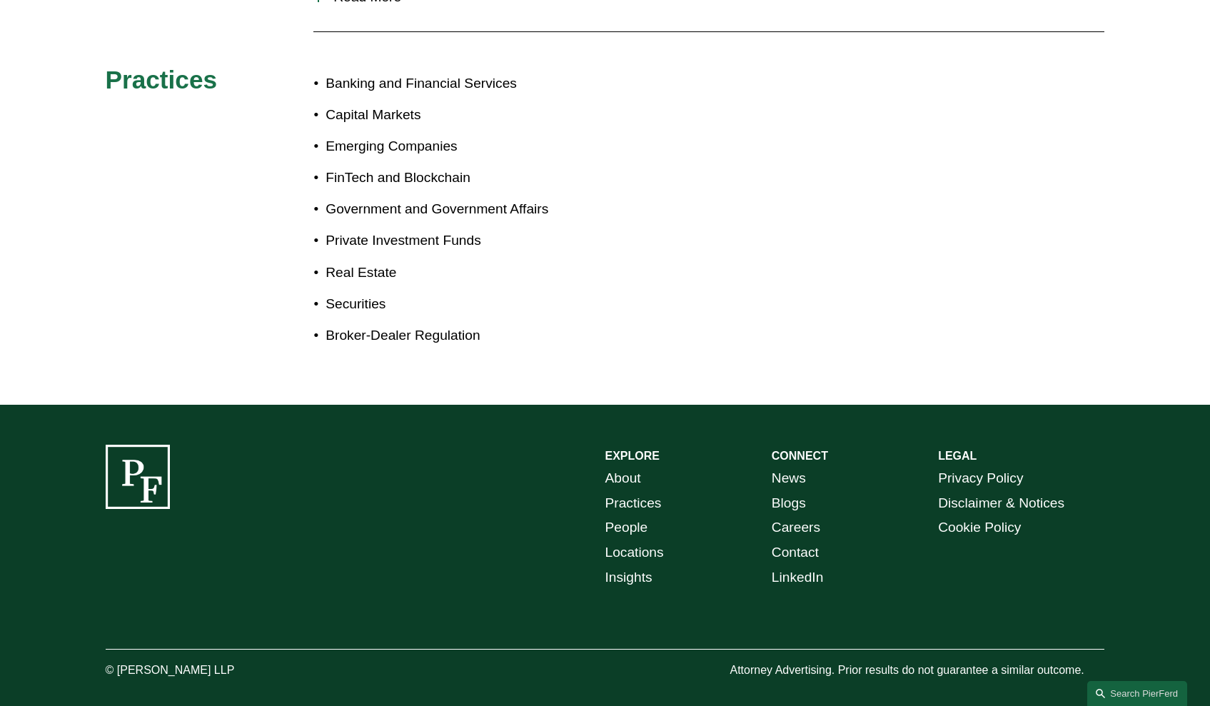
scroll to position [0, 0]
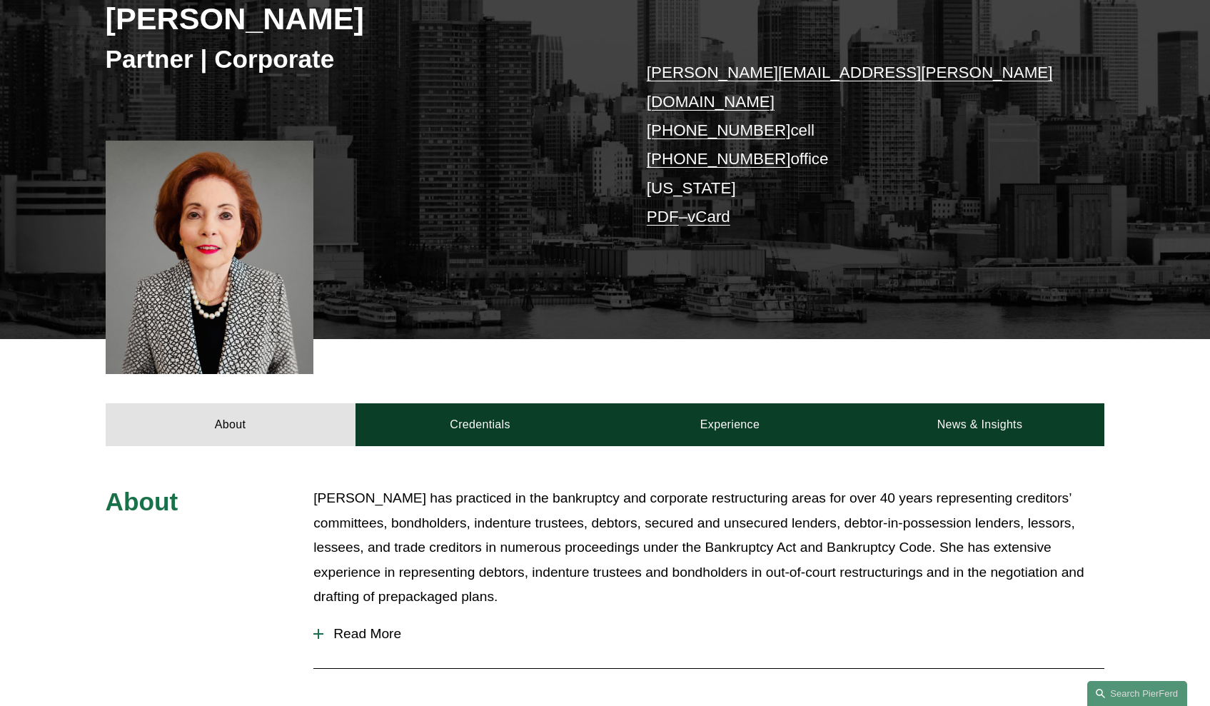
scroll to position [583, 0]
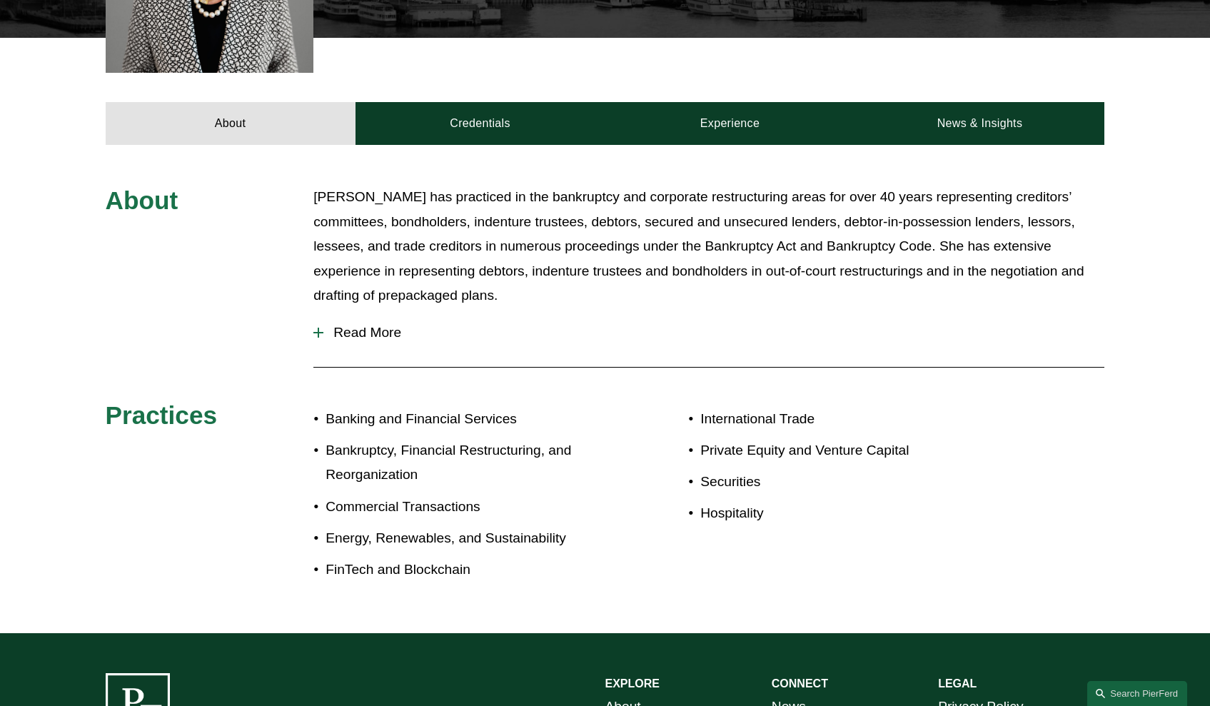
click at [371, 325] on span "Read More" at bounding box center [713, 333] width 781 height 16
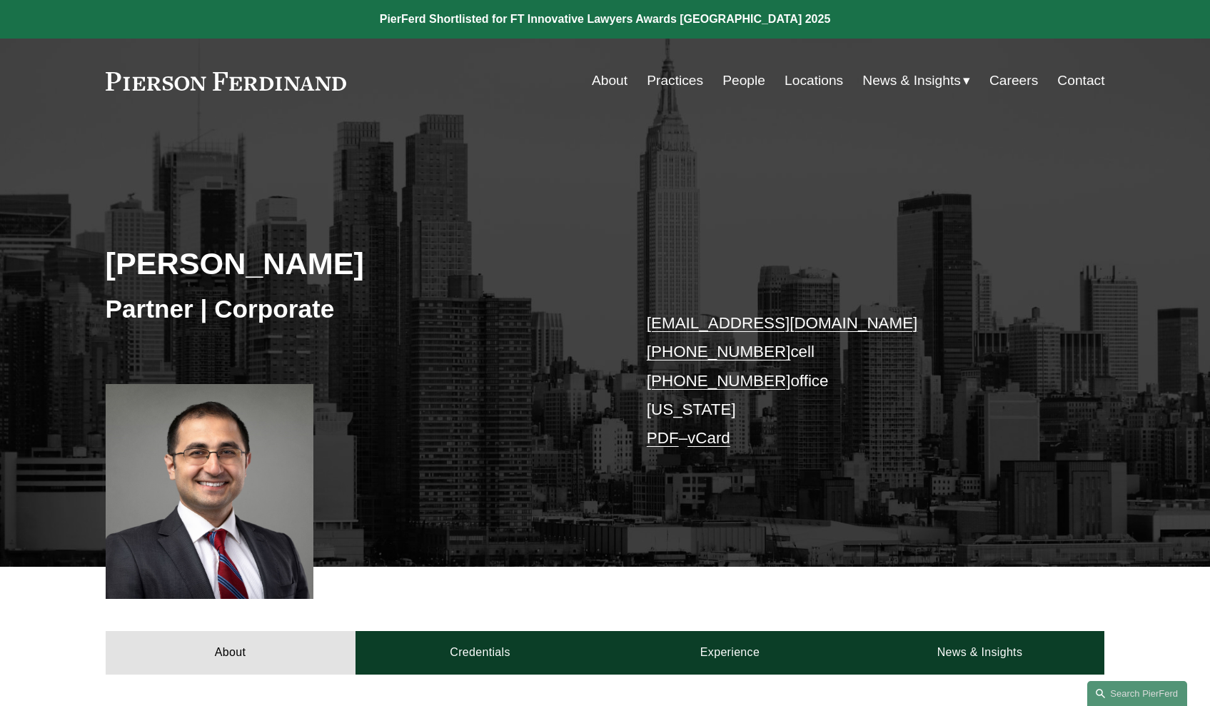
scroll to position [290, 0]
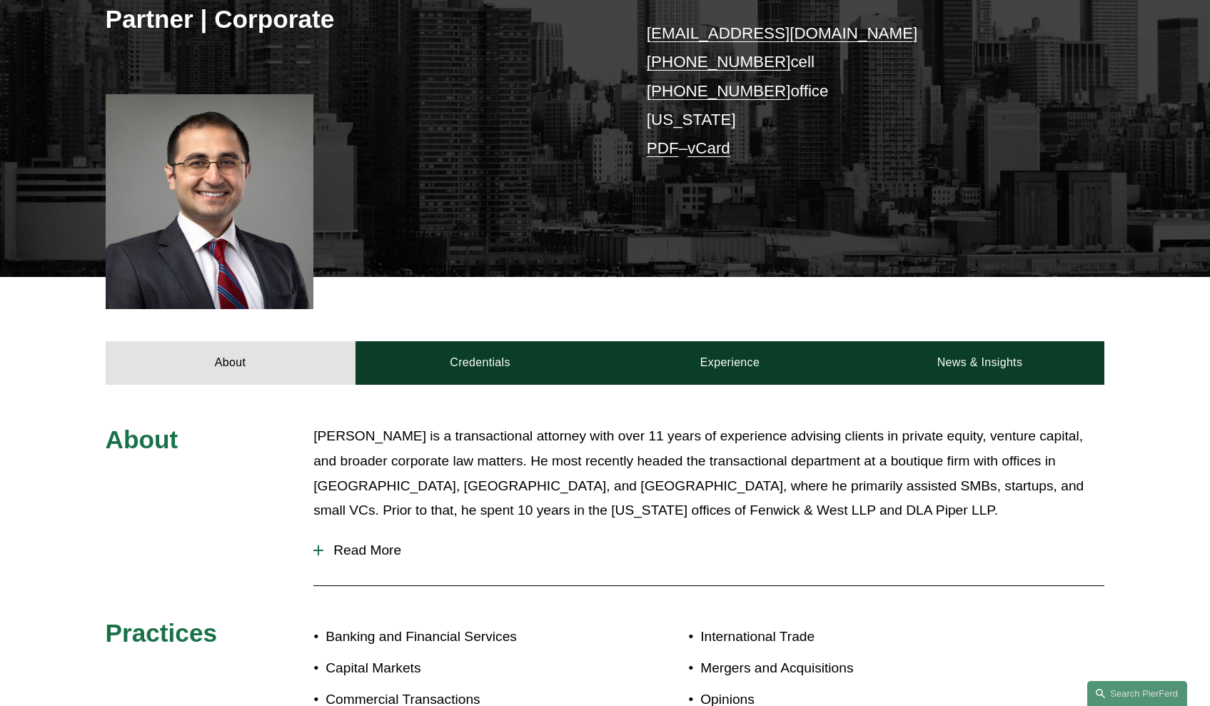
click at [382, 550] on span "Read More" at bounding box center [713, 551] width 781 height 16
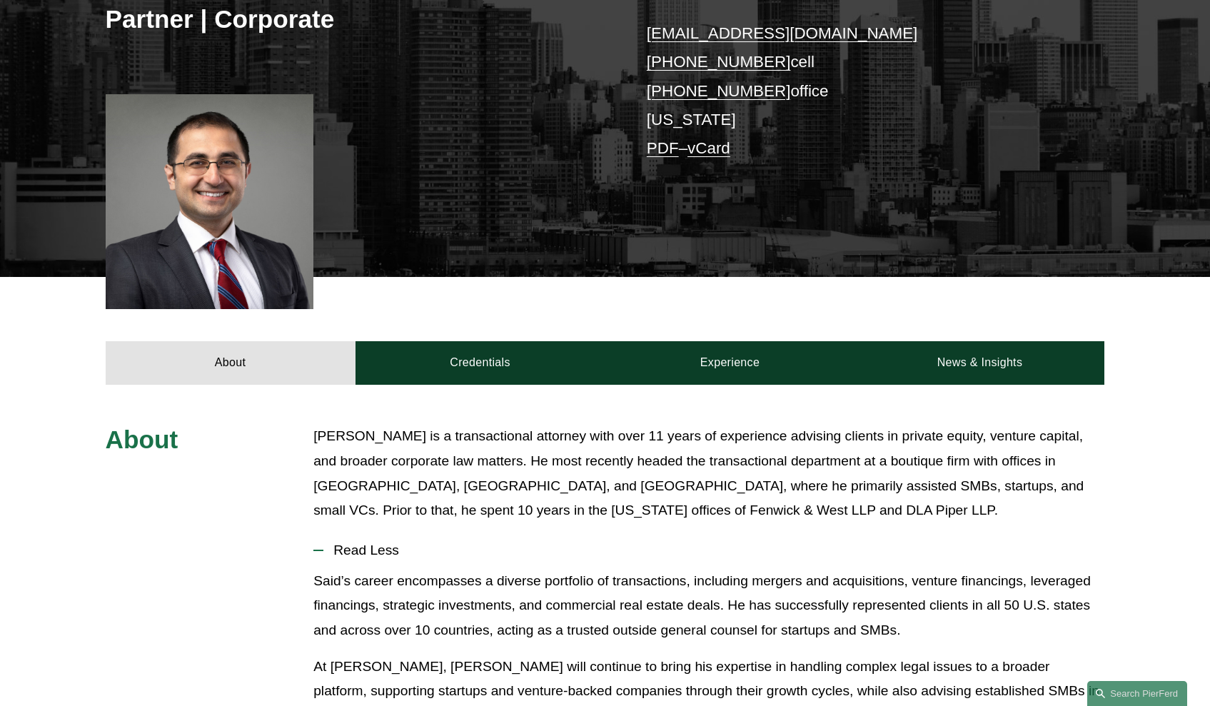
click at [625, 510] on p "Said Ertekin is a transactional attorney with over 11 years of experience advis…" at bounding box center [708, 473] width 791 height 99
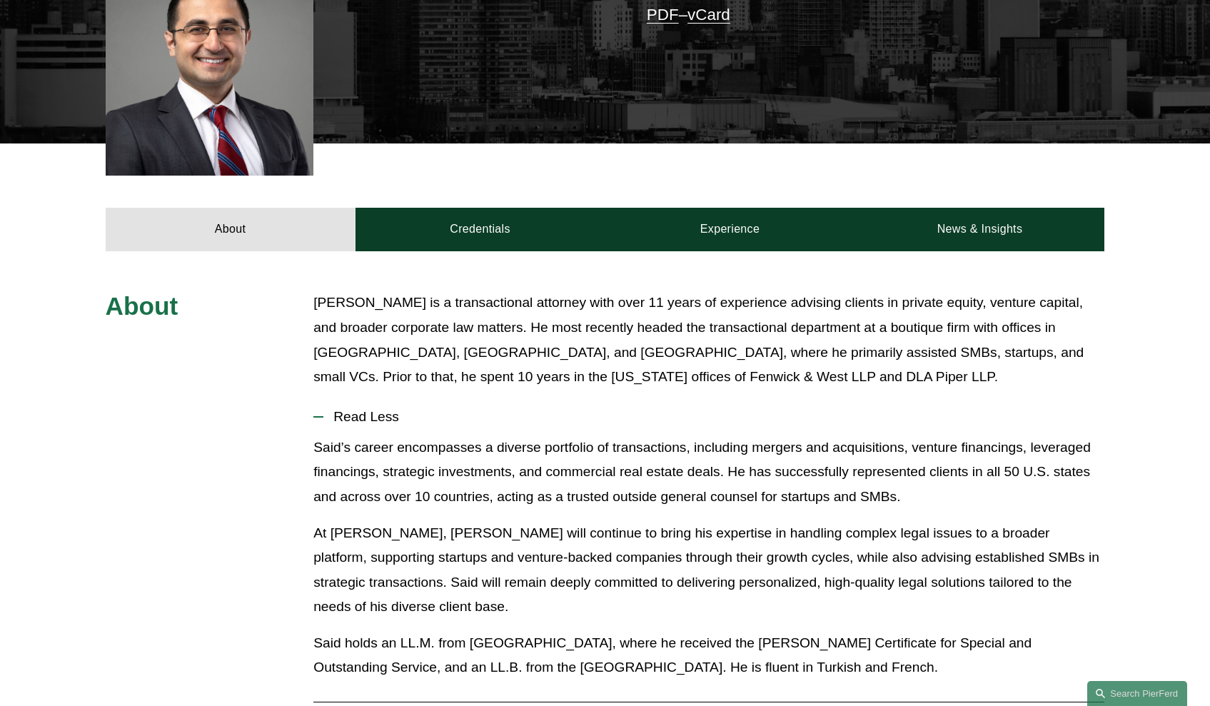
scroll to position [548, 0]
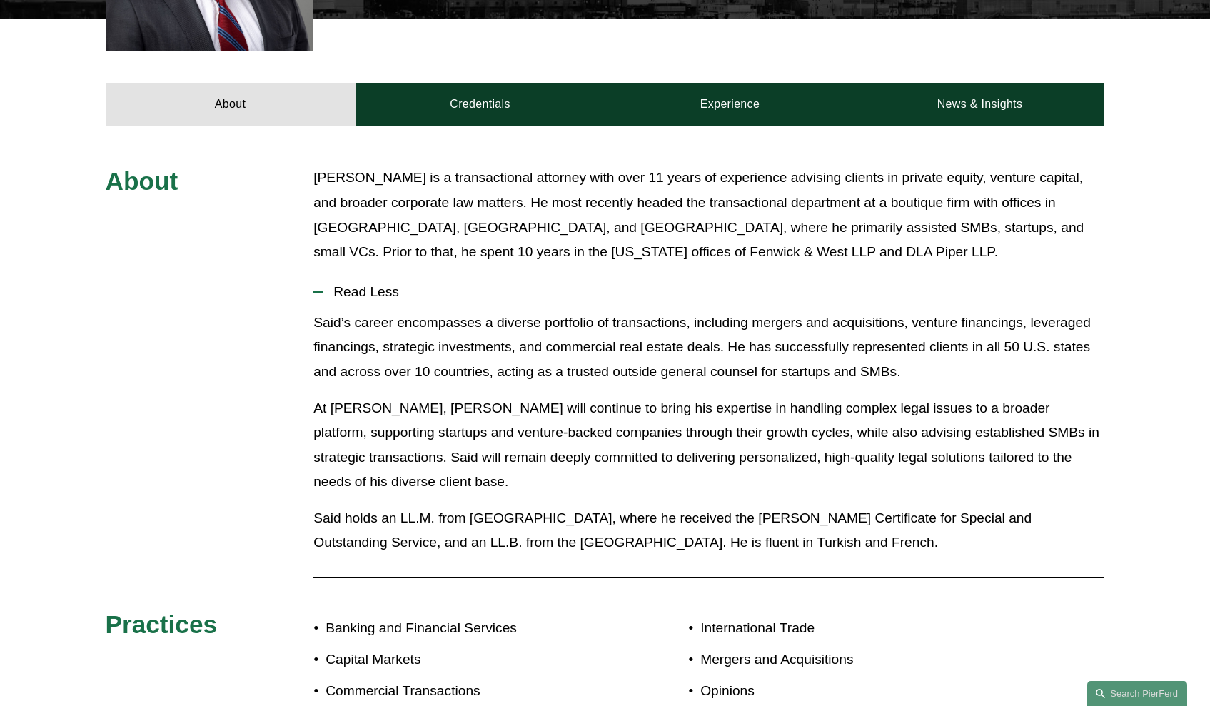
click at [717, 492] on p "At Pierson Ferdinand LLP, Said will continue to bring his expertise in handling…" at bounding box center [708, 445] width 791 height 99
click at [707, 424] on p "At Pierson Ferdinand LLP, Said will continue to bring his expertise in handling…" at bounding box center [708, 445] width 791 height 99
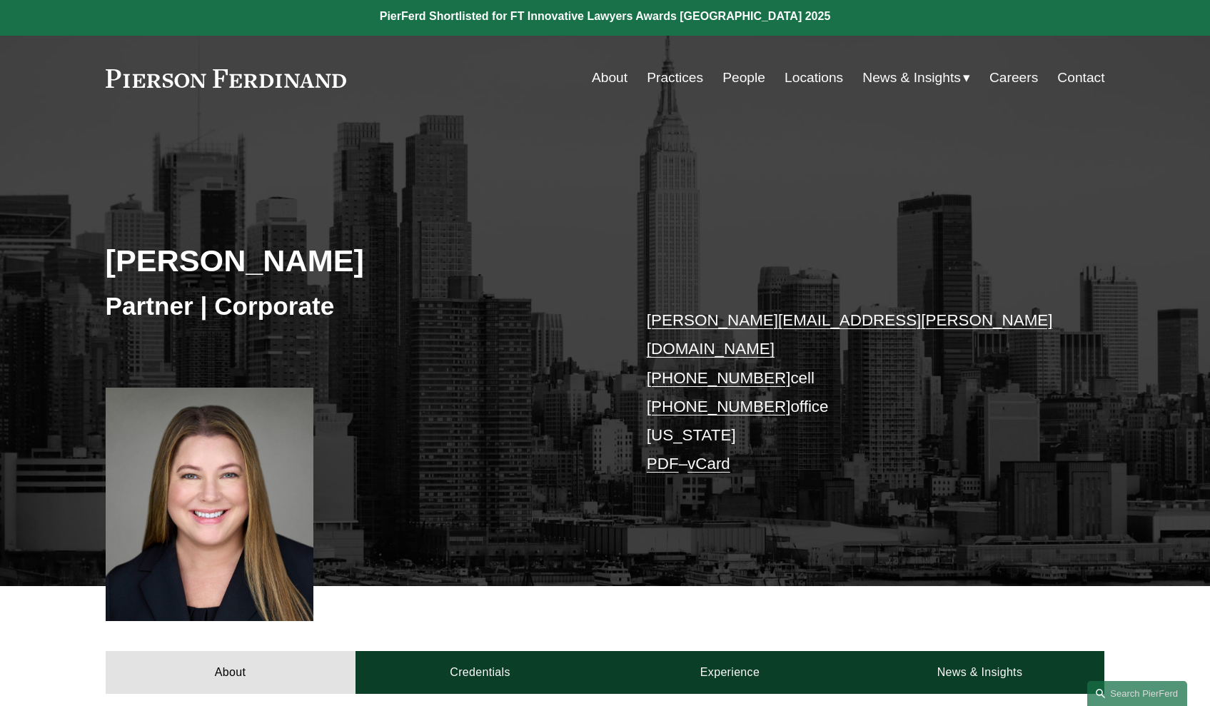
scroll to position [473, 0]
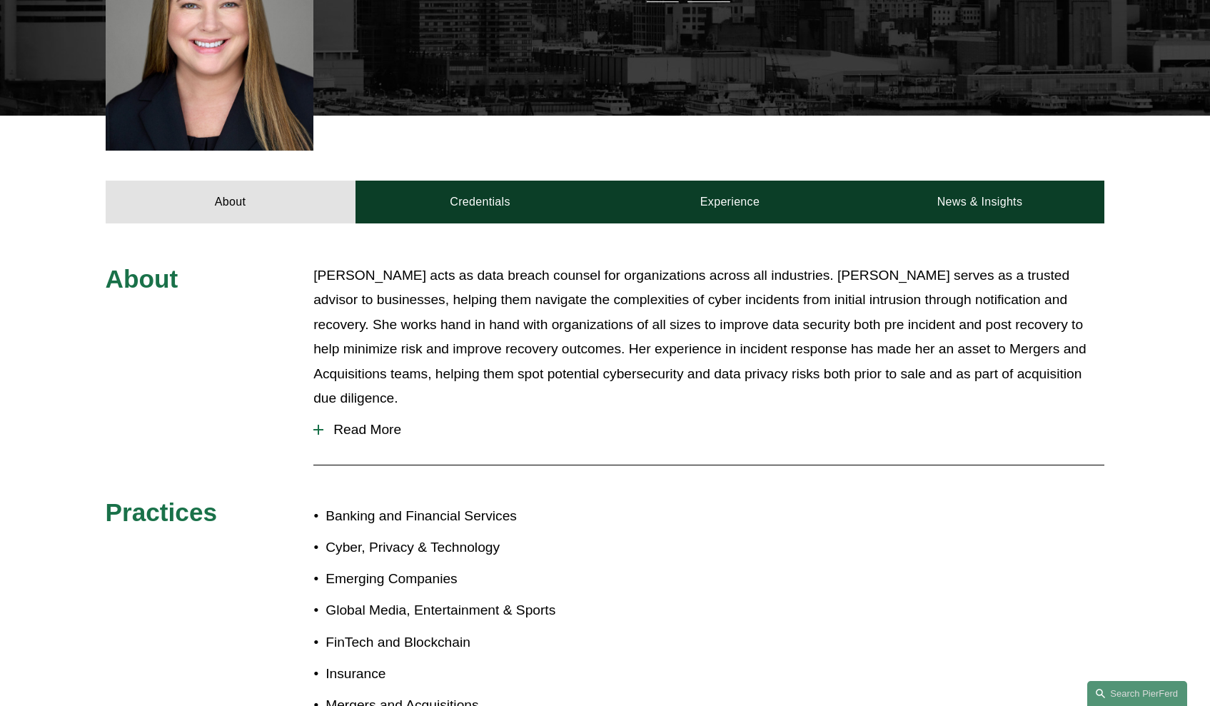
click at [392, 411] on button "Read More" at bounding box center [708, 429] width 791 height 37
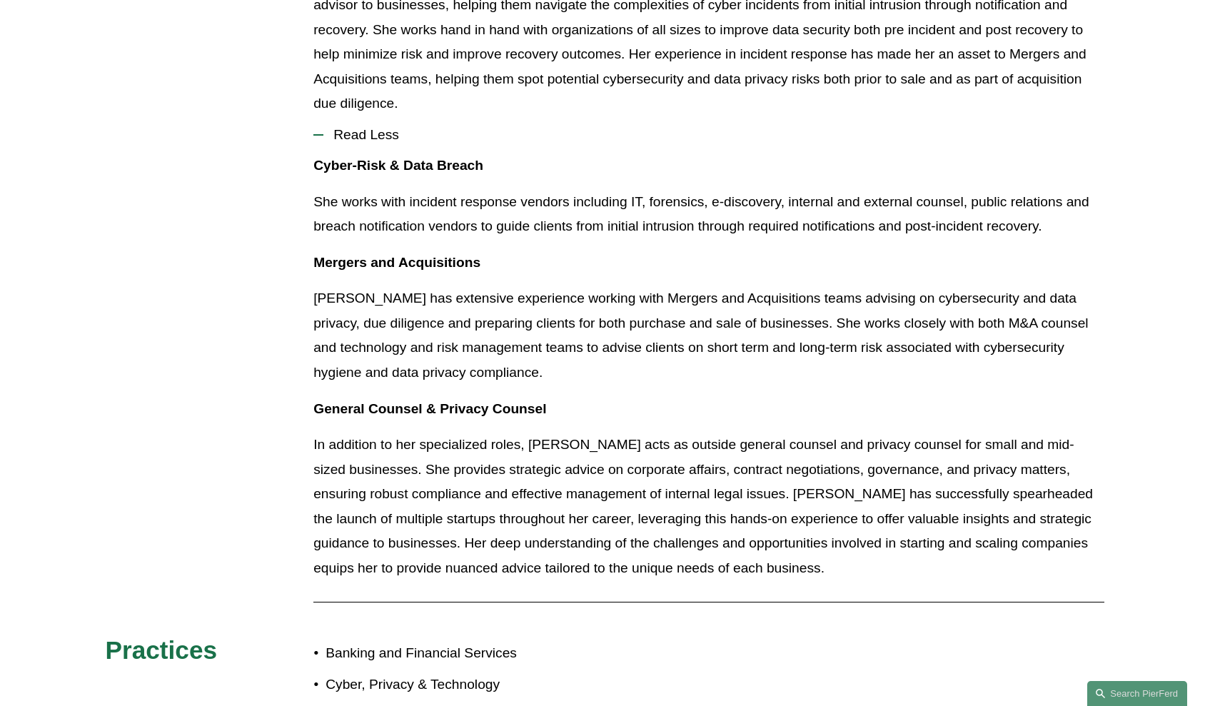
scroll to position [944, 0]
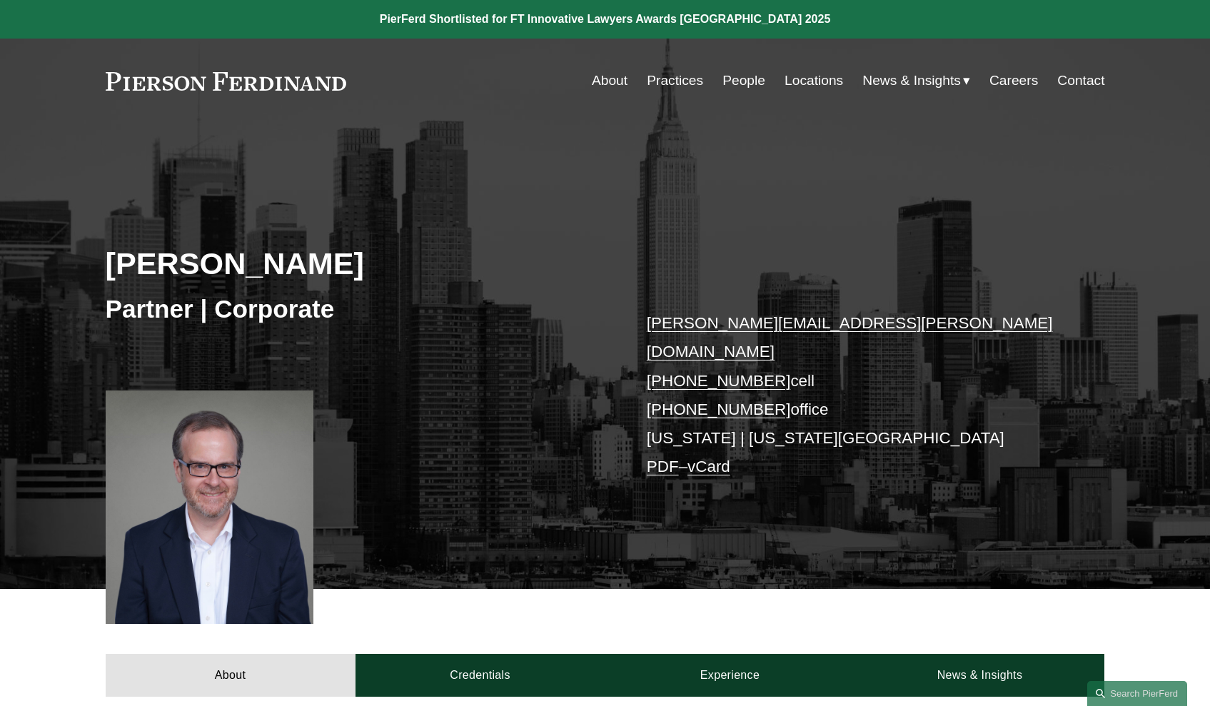
scroll to position [475, 0]
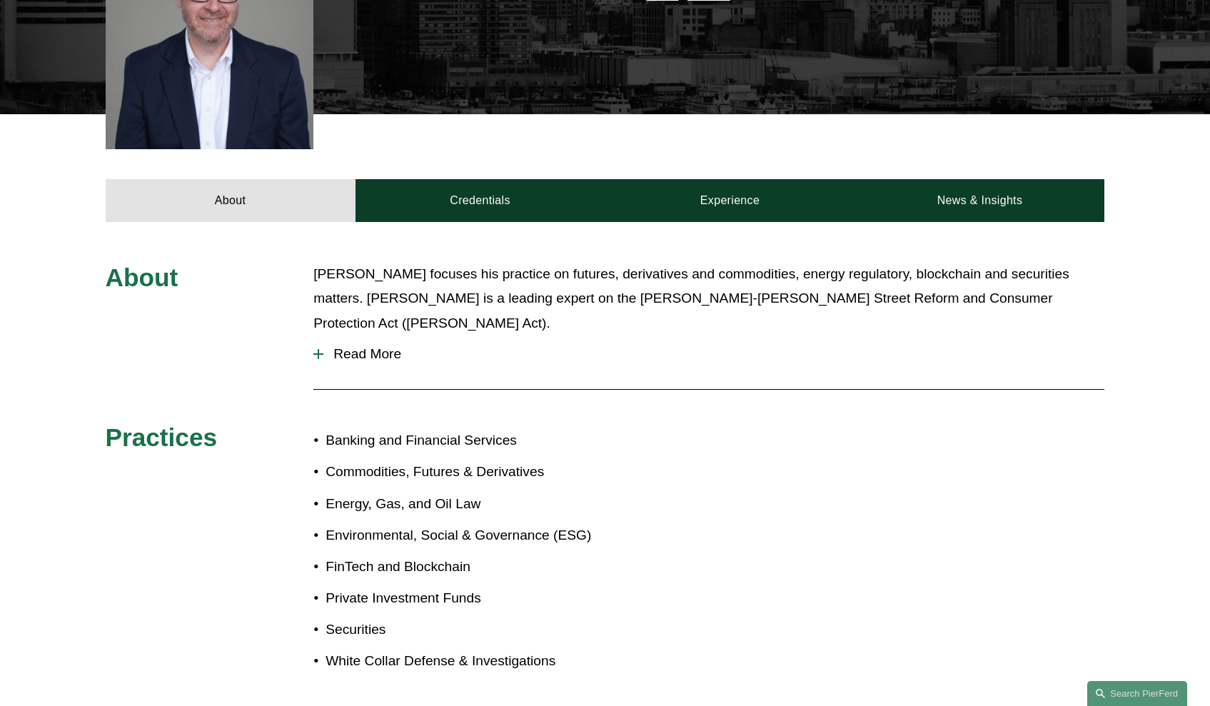
click at [417, 346] on span "Read More" at bounding box center [713, 354] width 781 height 16
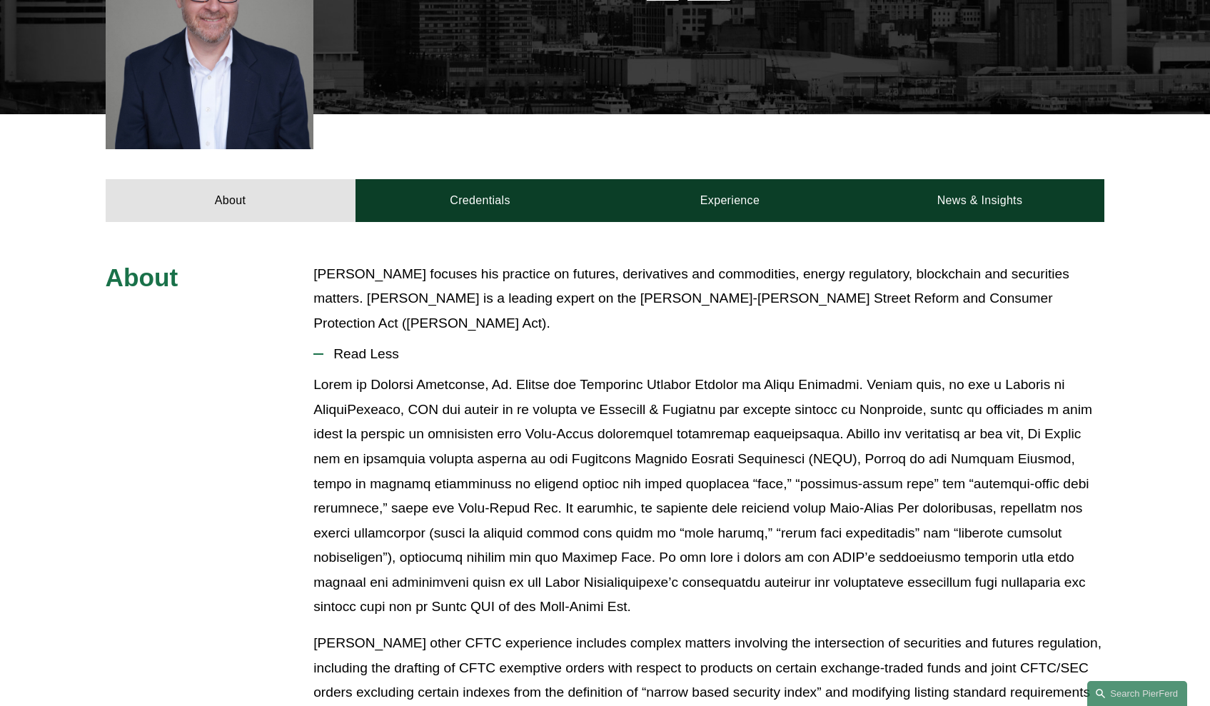
click at [779, 373] on p at bounding box center [708, 496] width 791 height 247
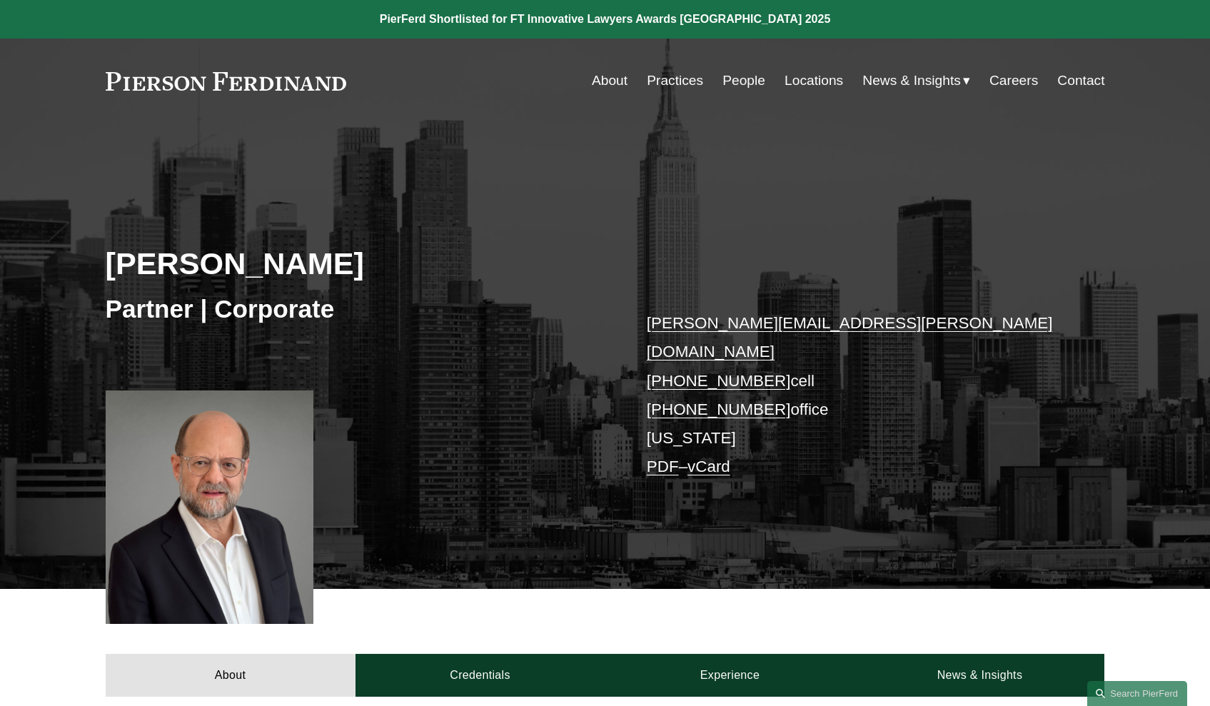
scroll to position [483, 0]
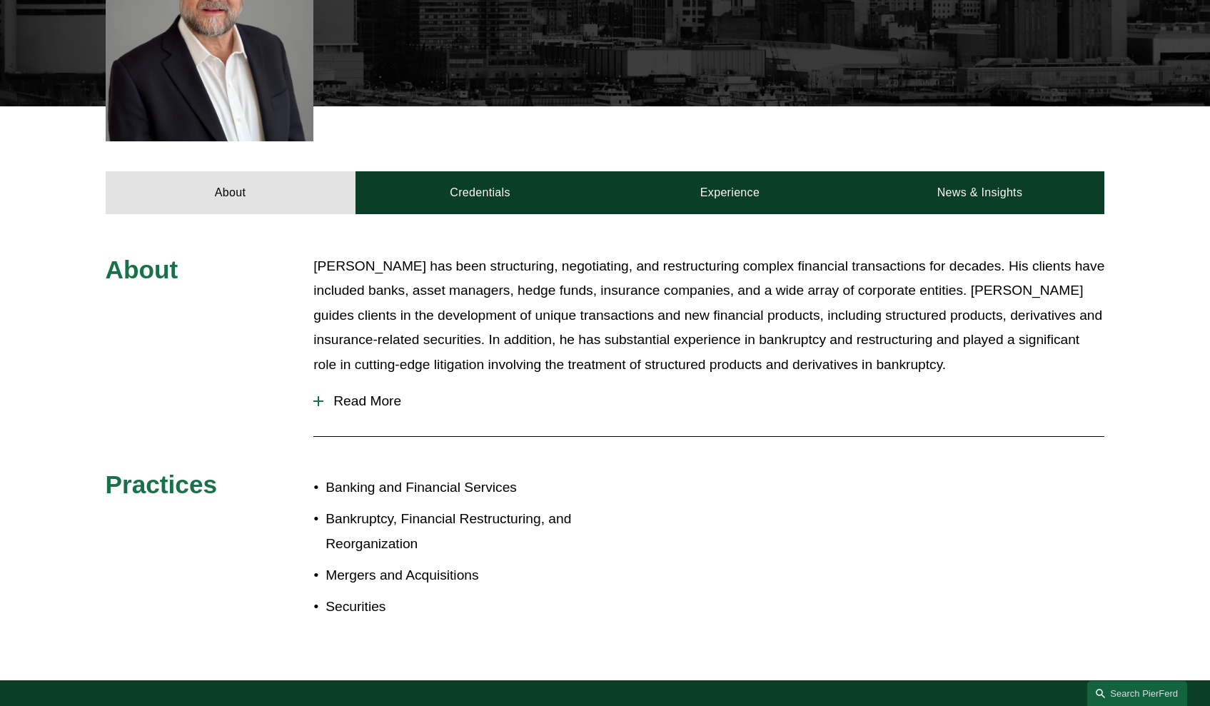
click at [348, 393] on span "Read More" at bounding box center [713, 401] width 781 height 16
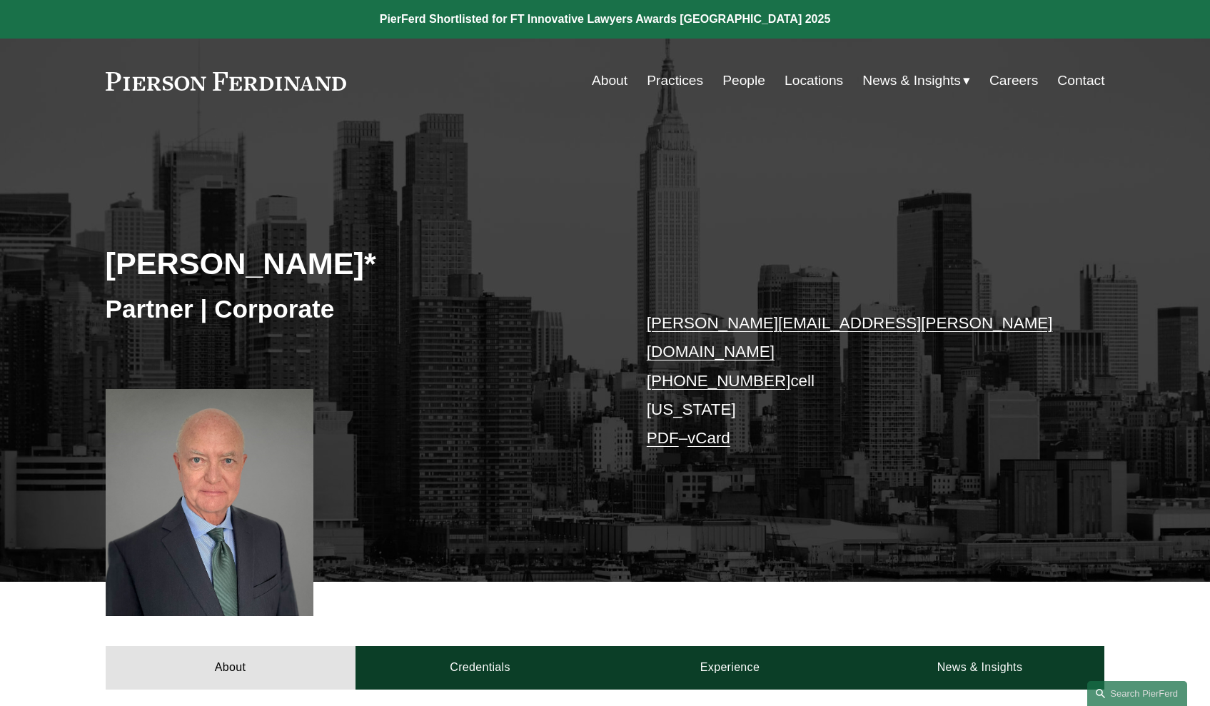
scroll to position [304, 0]
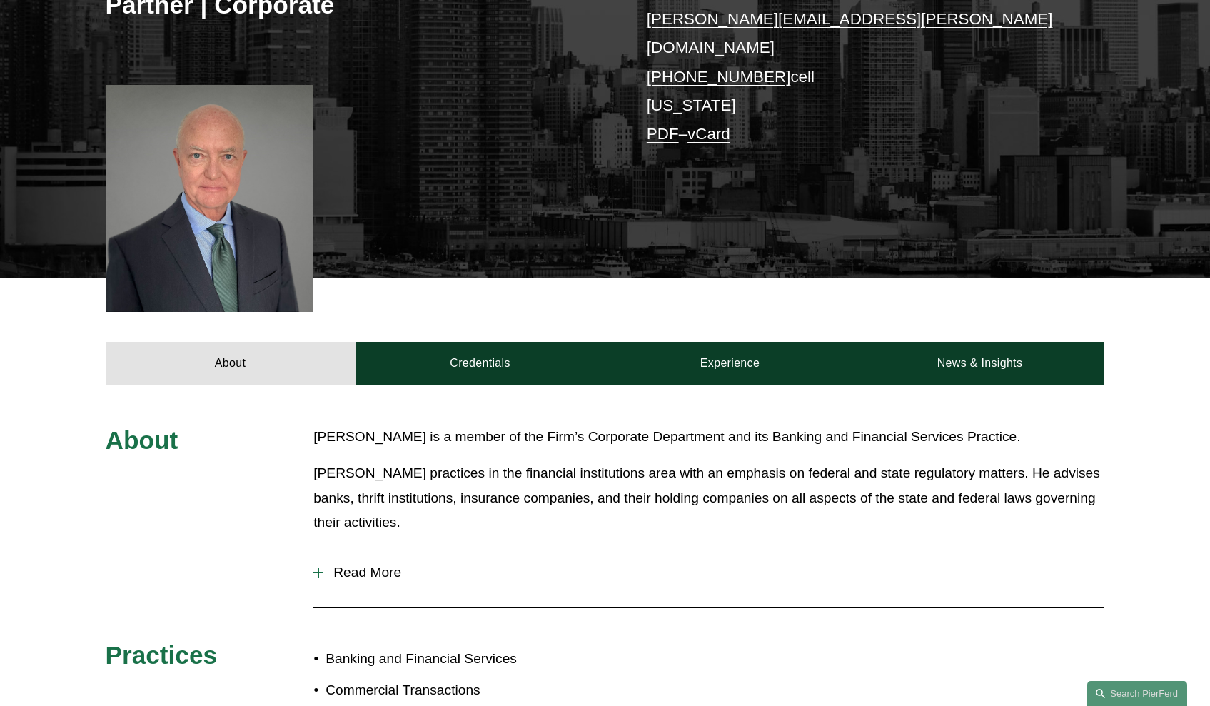
click at [391, 554] on button "Read More" at bounding box center [708, 572] width 791 height 37
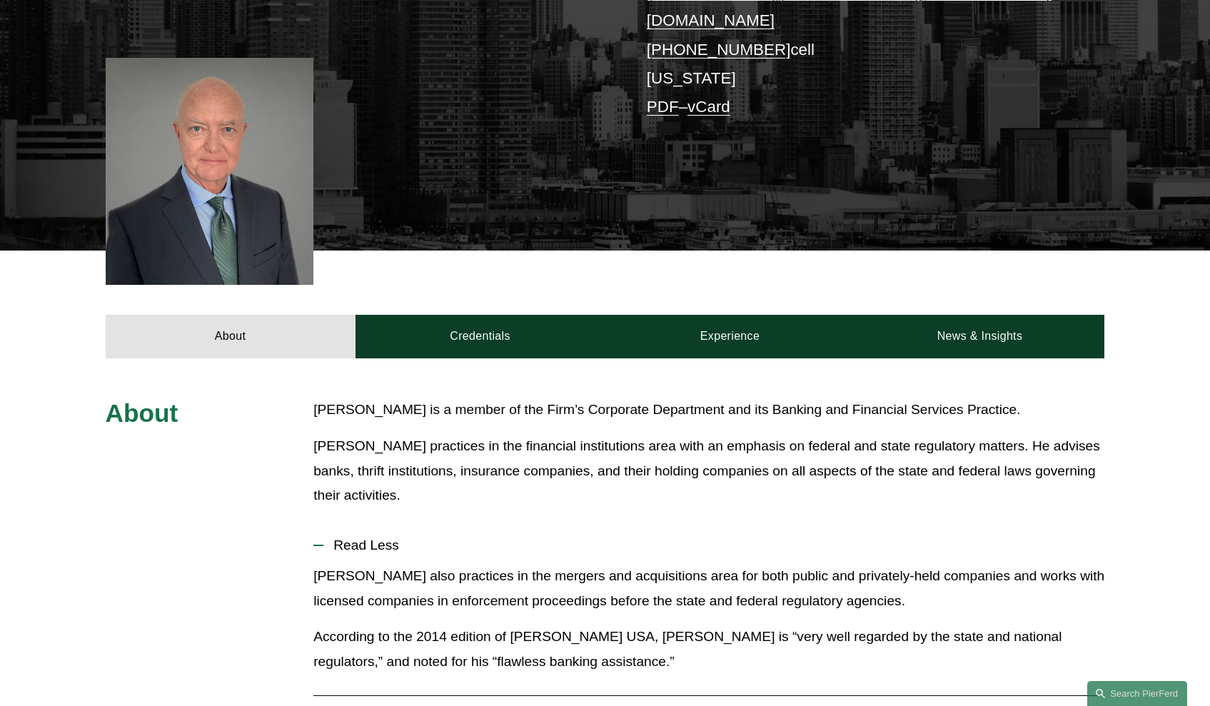
scroll to position [385, 0]
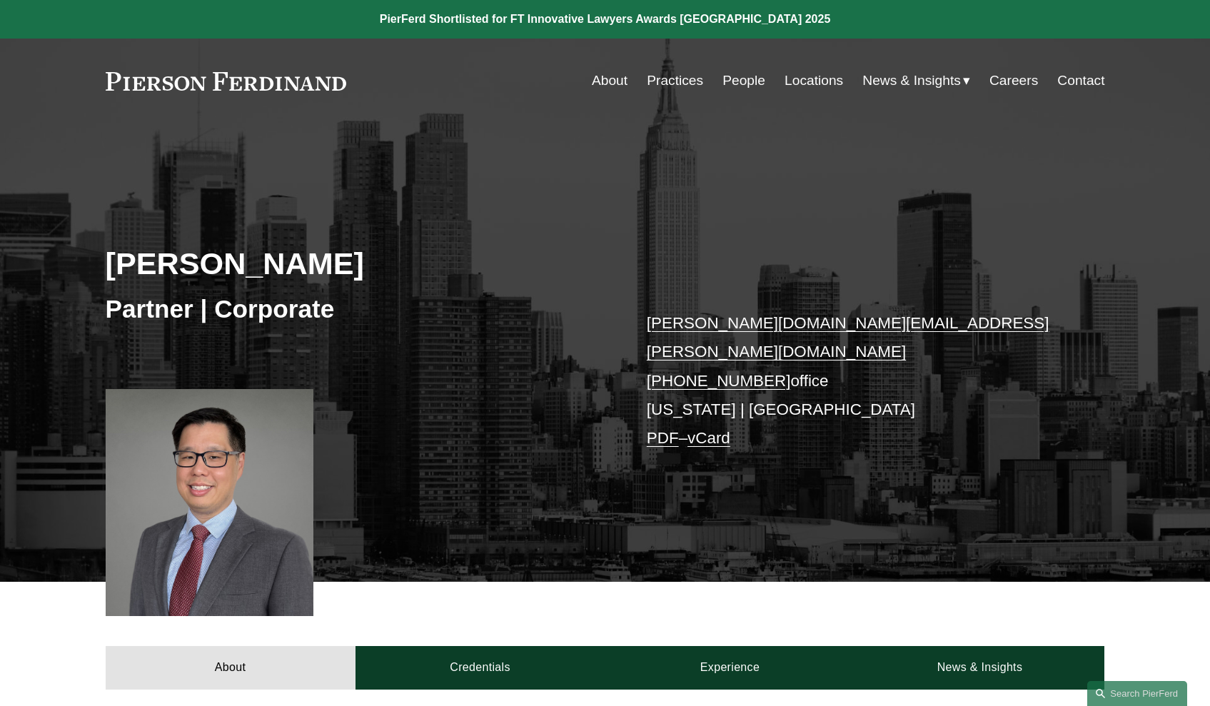
scroll to position [307, 0]
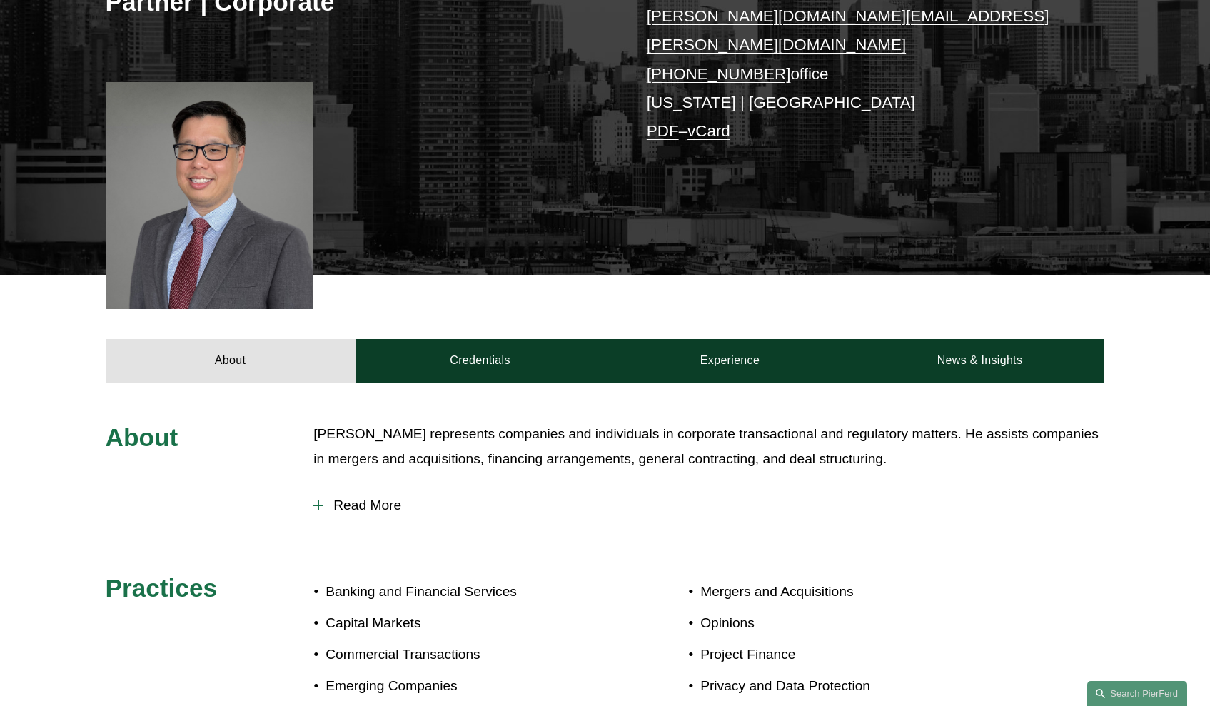
click at [380, 498] on span "Read More" at bounding box center [713, 506] width 781 height 16
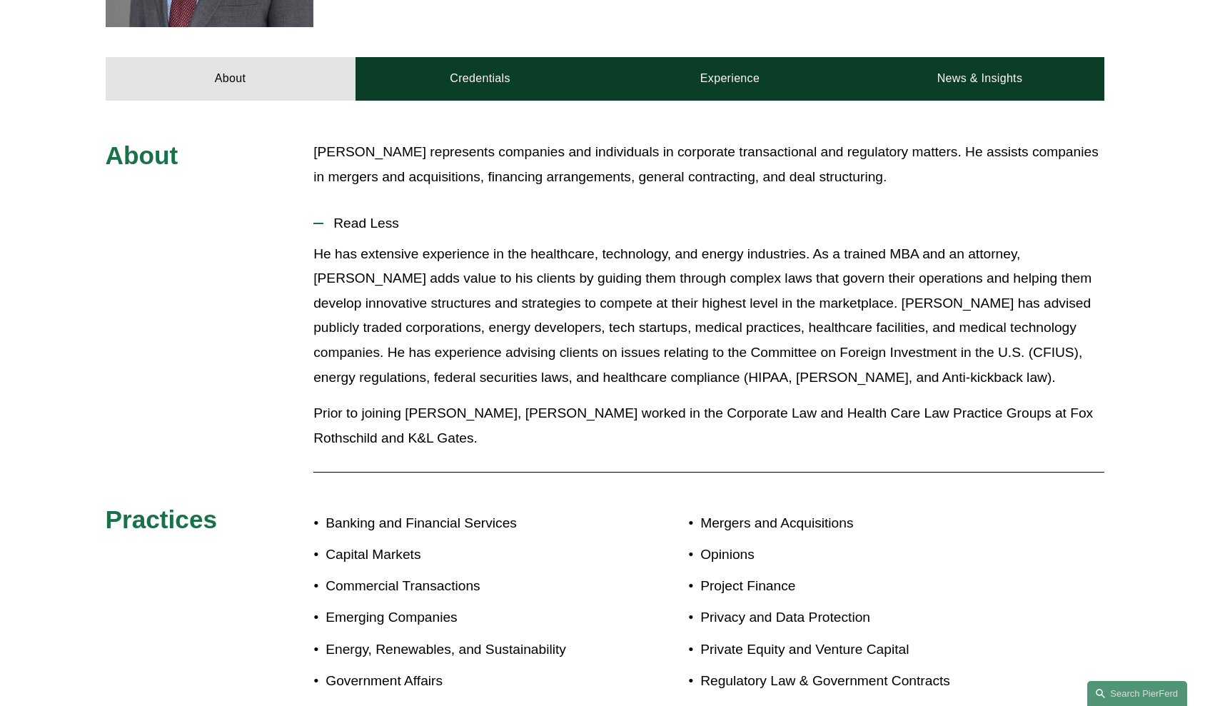
scroll to position [752, 0]
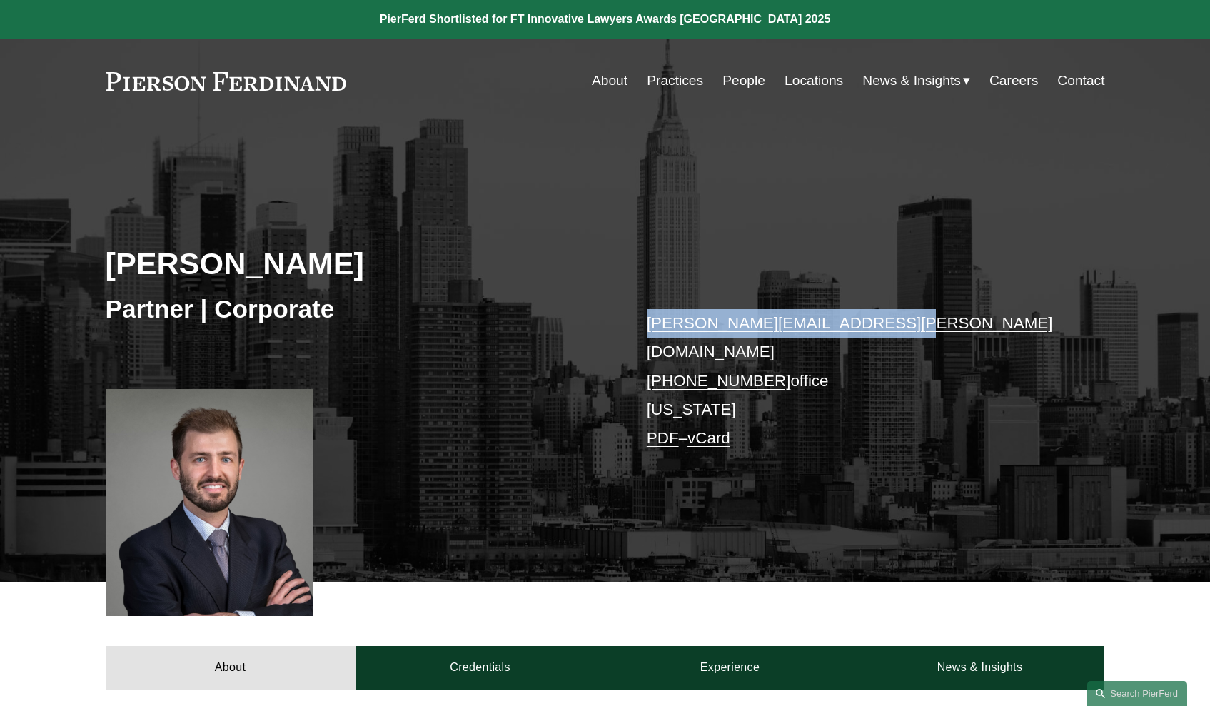
drag, startPoint x: 899, startPoint y: 328, endPoint x: 645, endPoint y: 331, distance: 253.4
click at [645, 331] on div "[PERSON_NAME] Partner | Corporate [PERSON_NAME][EMAIL_ADDRESS][PERSON_NAME][DOM…" at bounding box center [605, 369] width 1210 height 423
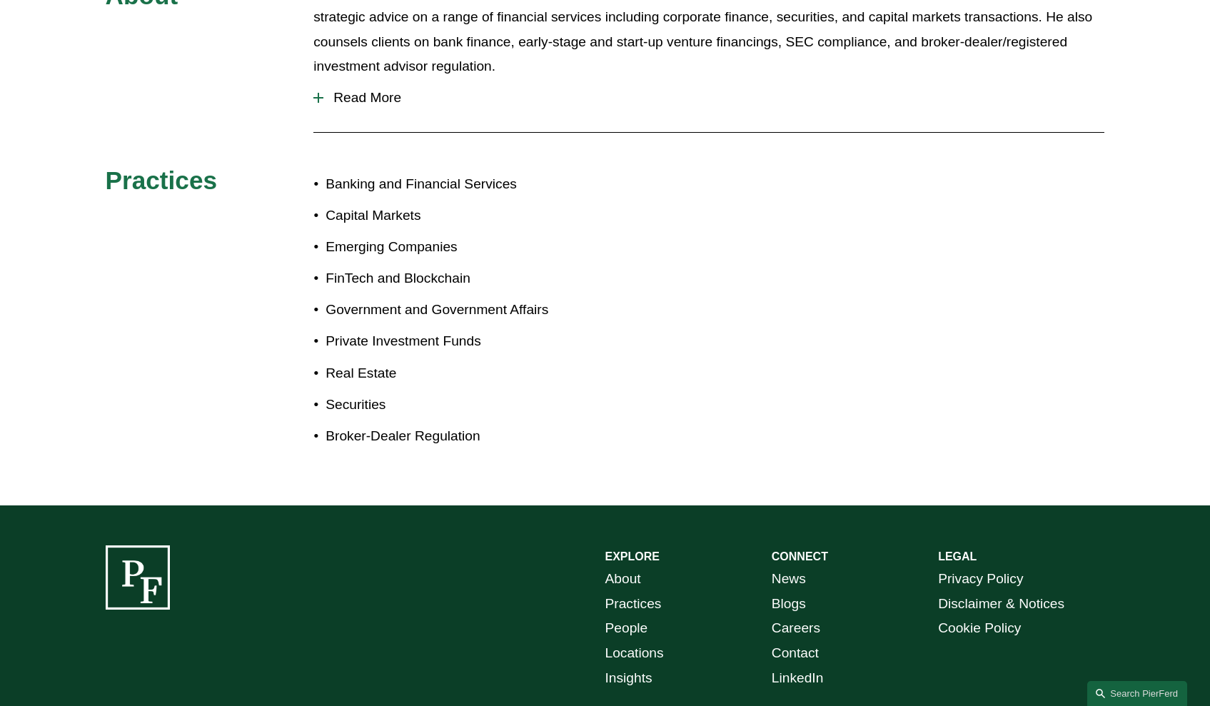
click at [607, 302] on div "About [PERSON_NAME] is a partner in [PERSON_NAME] [US_STATE] office. [PERSON_NA…" at bounding box center [605, 222] width 1210 height 485
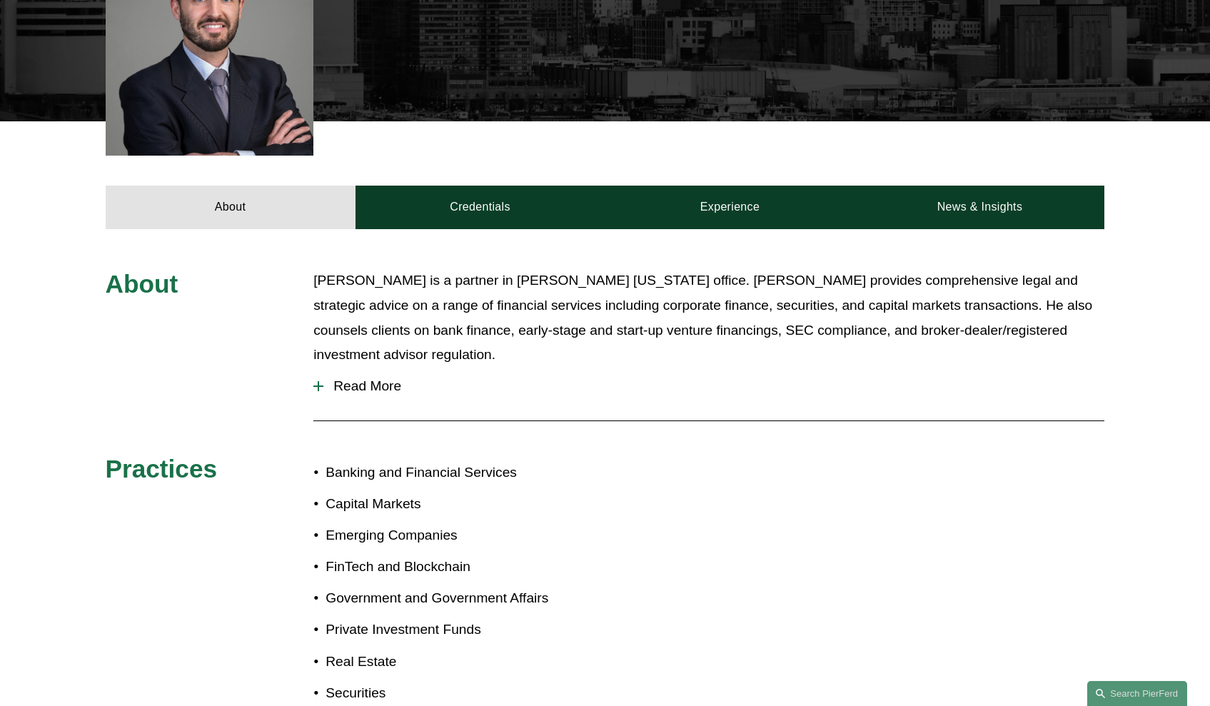
click at [363, 378] on span "Read More" at bounding box center [713, 386] width 781 height 16
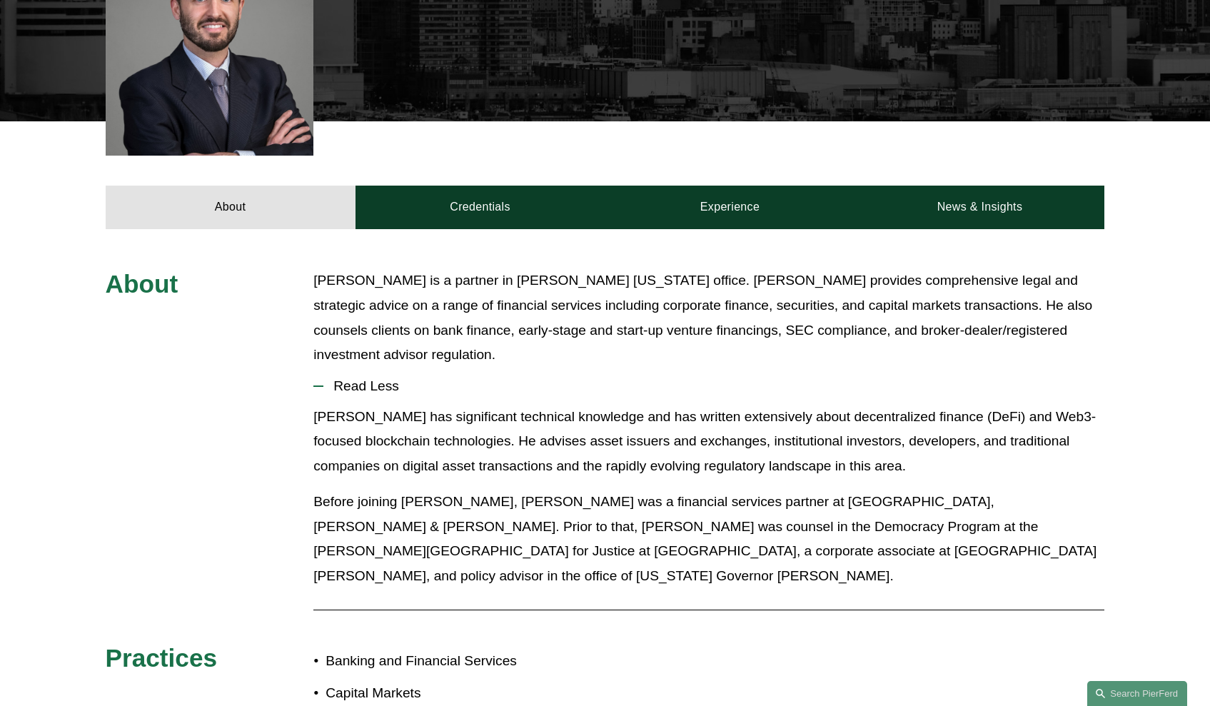
click at [552, 345] on p "[PERSON_NAME] is a partner in [PERSON_NAME] [US_STATE] office. [PERSON_NAME] pr…" at bounding box center [708, 317] width 791 height 99
